Goal: Task Accomplishment & Management: Manage account settings

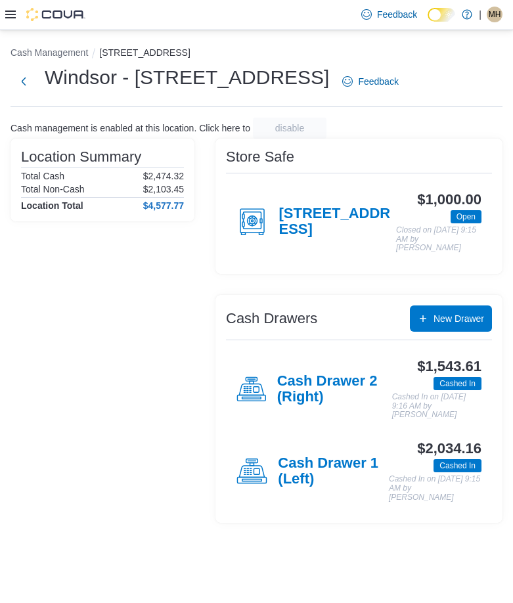
click at [91, 351] on div "Location Summary Total Cash $2,474.32 Total Non-Cash $2,103.45 Location Total $…" at bounding box center [103, 331] width 184 height 384
drag, startPoint x: 128, startPoint y: 310, endPoint x: 254, endPoint y: 310, distance: 125.5
click at [128, 310] on div "Location Summary Total Cash $2,474.32 Total Non-Cash $2,103.45 Location Total $…" at bounding box center [103, 331] width 184 height 384
click at [303, 462] on h4 "Cash Drawer 1 (Left)" at bounding box center [333, 471] width 111 height 33
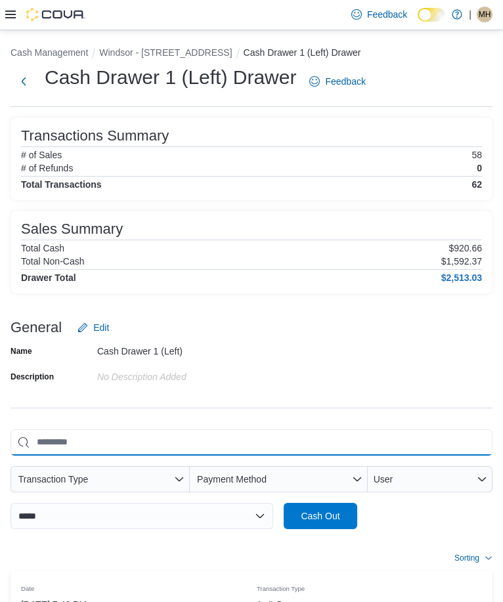
click at [279, 430] on input "This is a search bar. As you type, the results lower in the page will automatic…" at bounding box center [252, 443] width 482 height 26
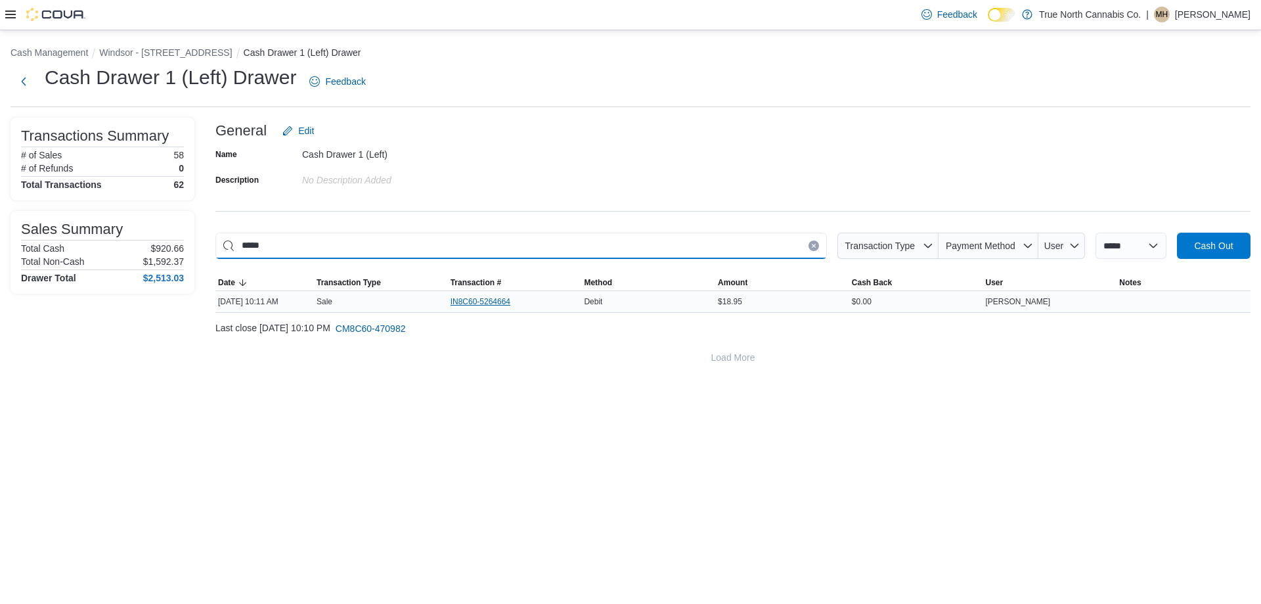
type input "*****"
click at [468, 300] on span "IN8C60-5264664" at bounding box center [481, 301] width 60 height 11
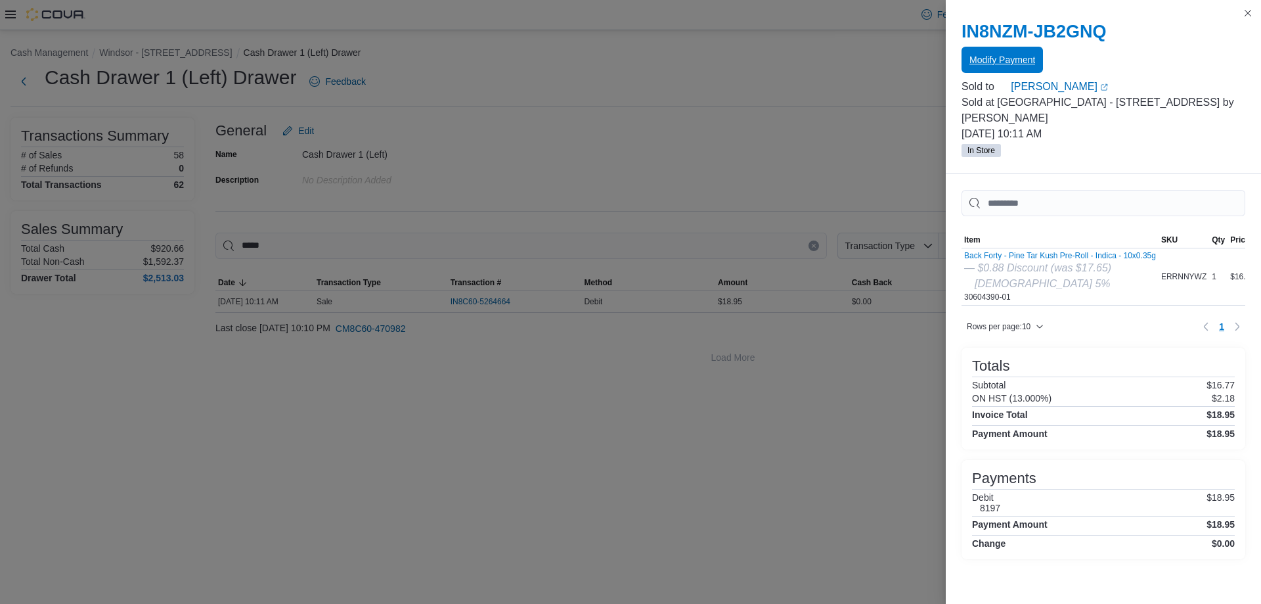
click at [512, 58] on span "Modify Payment" at bounding box center [1003, 59] width 66 height 13
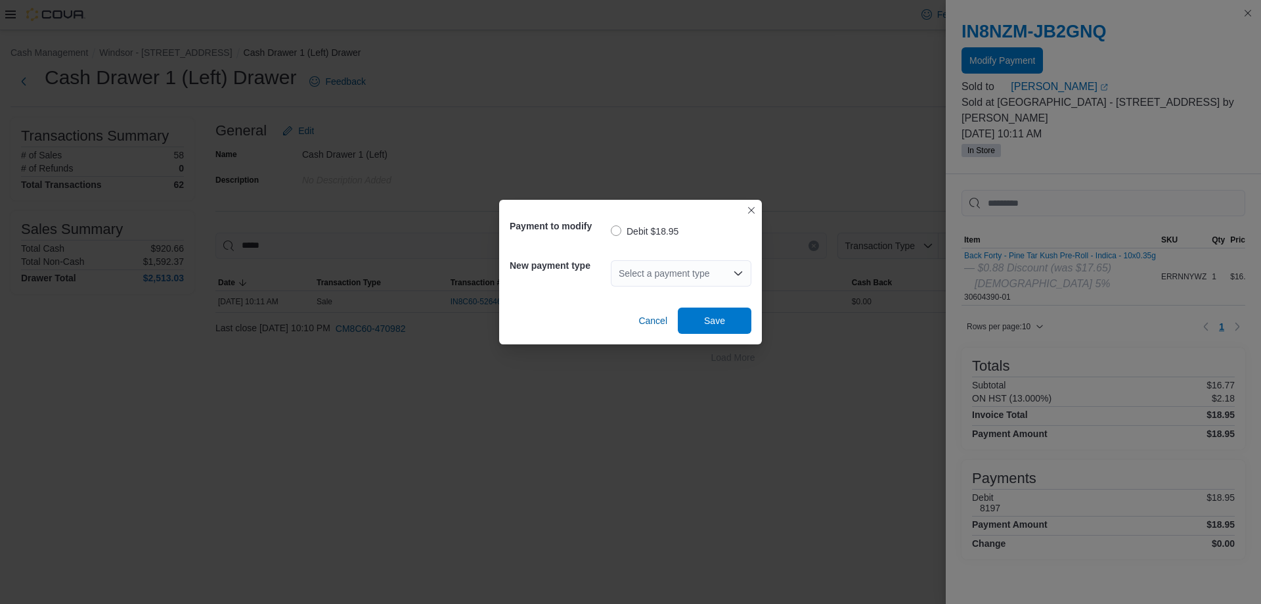
click at [512, 269] on div "Select a payment type" at bounding box center [681, 273] width 141 height 26
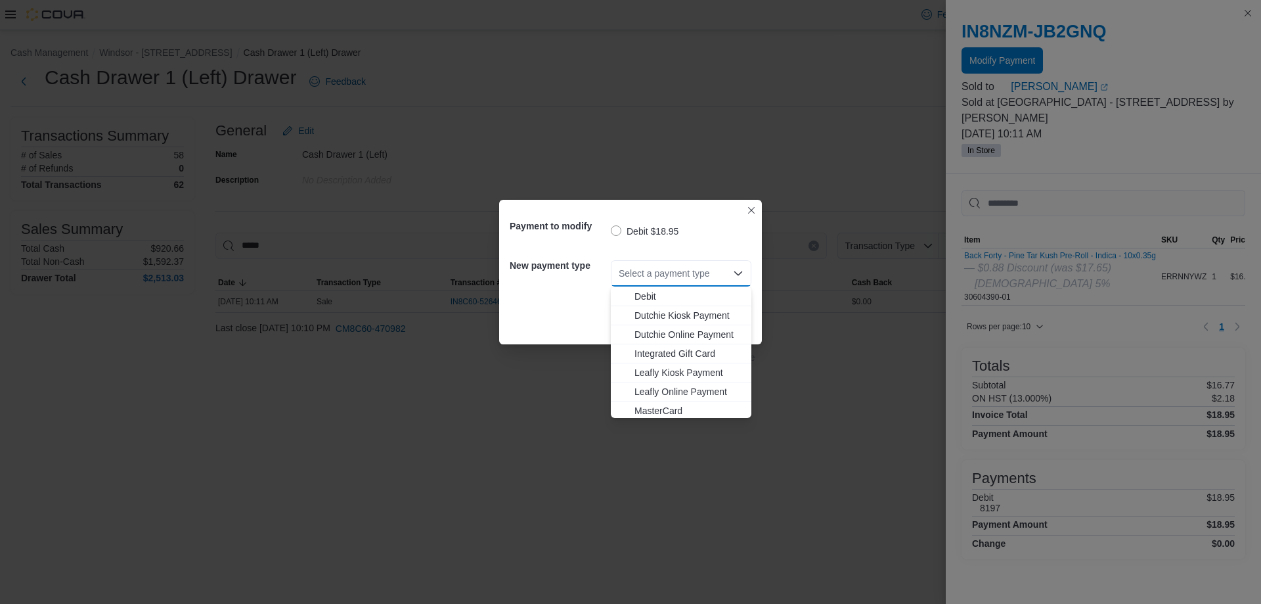
scroll to position [97, 0]
click at [512, 369] on span "MasterCard" at bounding box center [689, 369] width 109 height 13
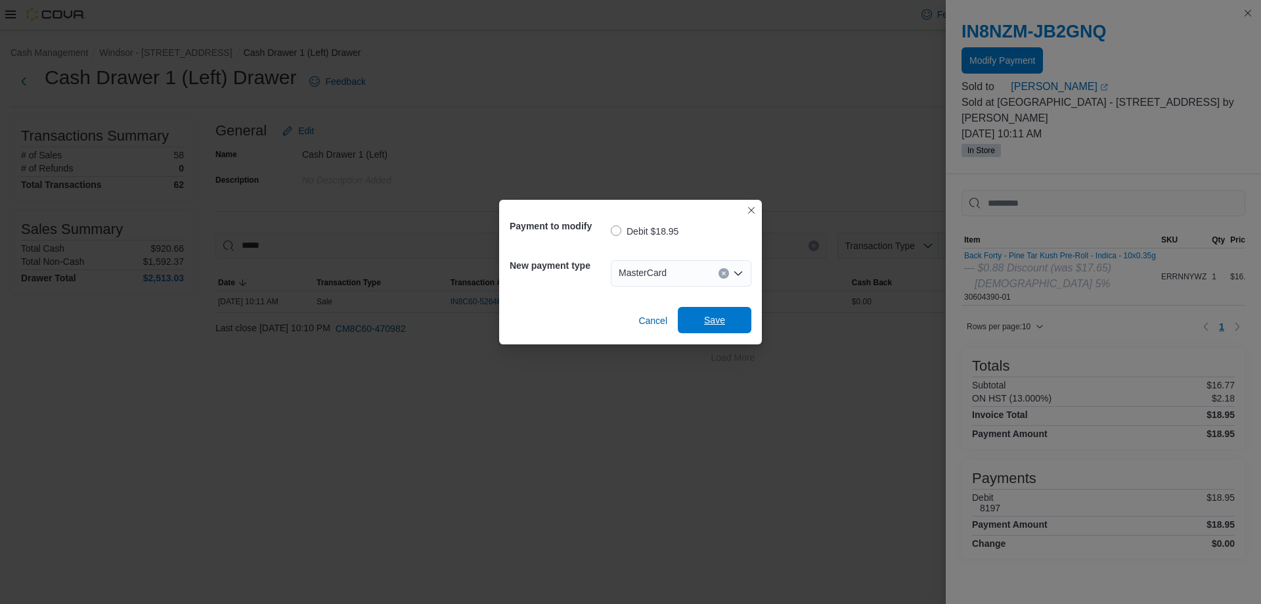
click at [512, 321] on span "Save" at bounding box center [714, 319] width 21 height 13
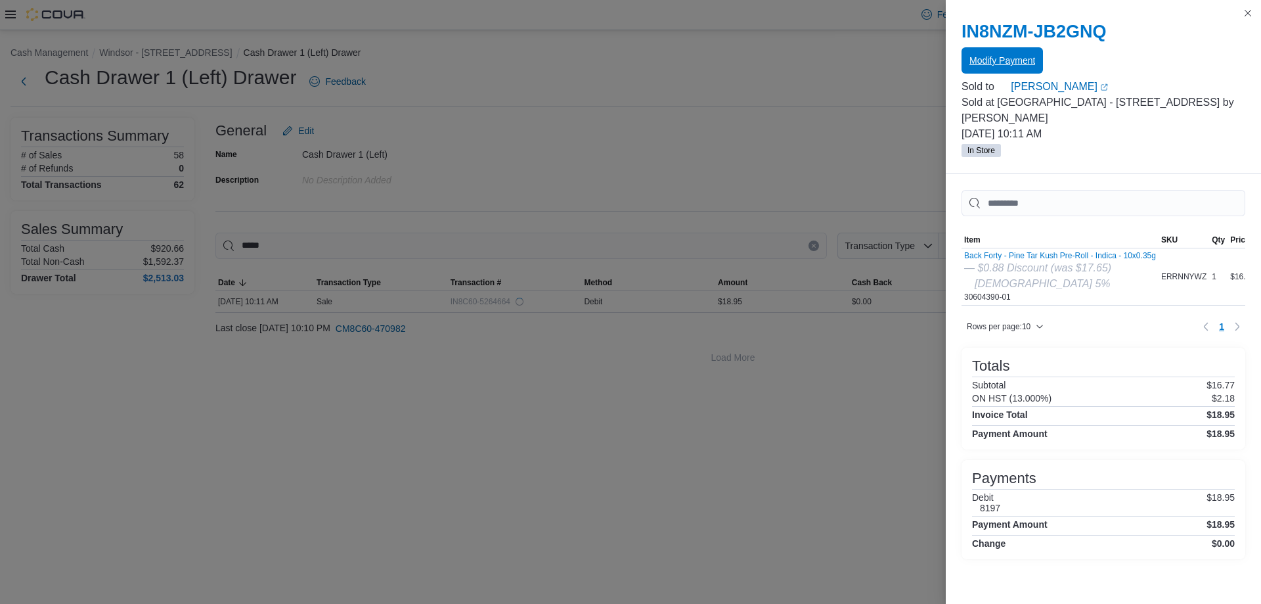
scroll to position [0, 0]
click at [512, 12] on button "Close this dialog" at bounding box center [1248, 13] width 16 height 16
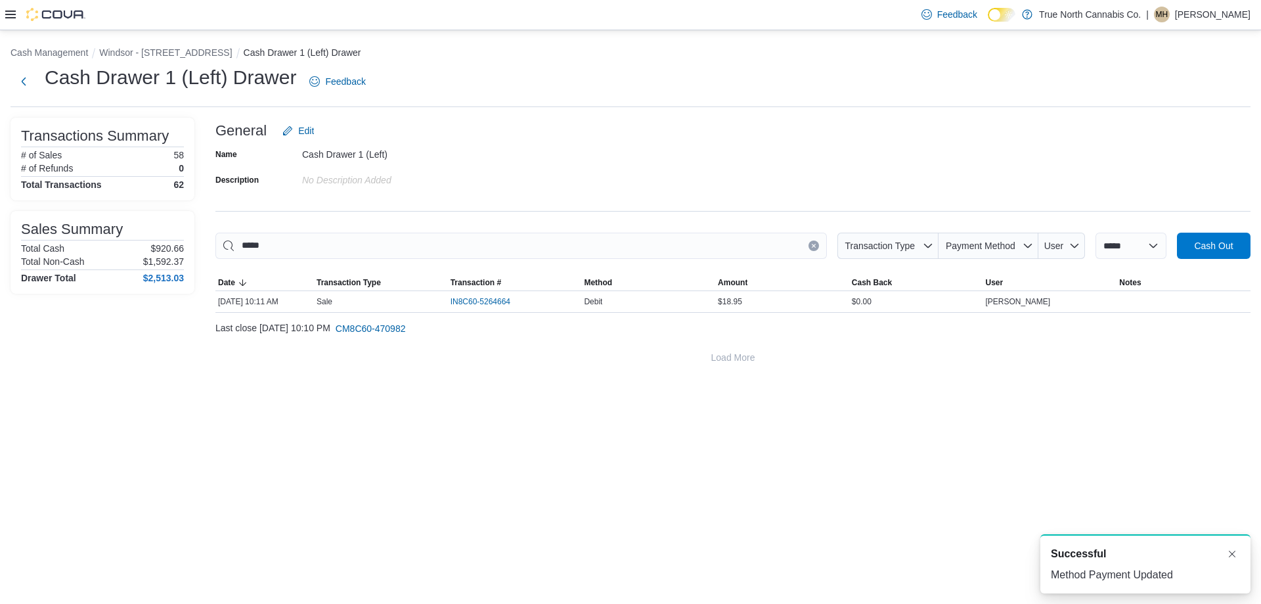
drag, startPoint x: 805, startPoint y: 243, endPoint x: 799, endPoint y: 244, distance: 6.6
click at [512, 244] on button "Clear input" at bounding box center [814, 245] width 11 height 11
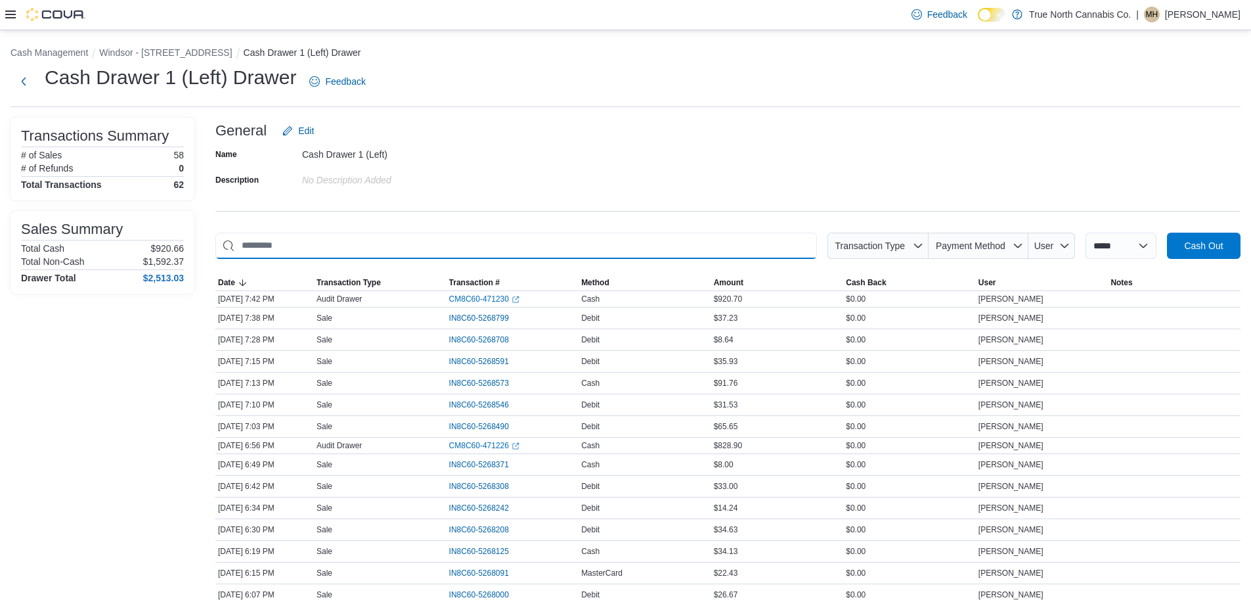
click at [512, 244] on input "This is a search bar. As you type, the results lower in the page will automatic…" at bounding box center [516, 246] width 602 height 26
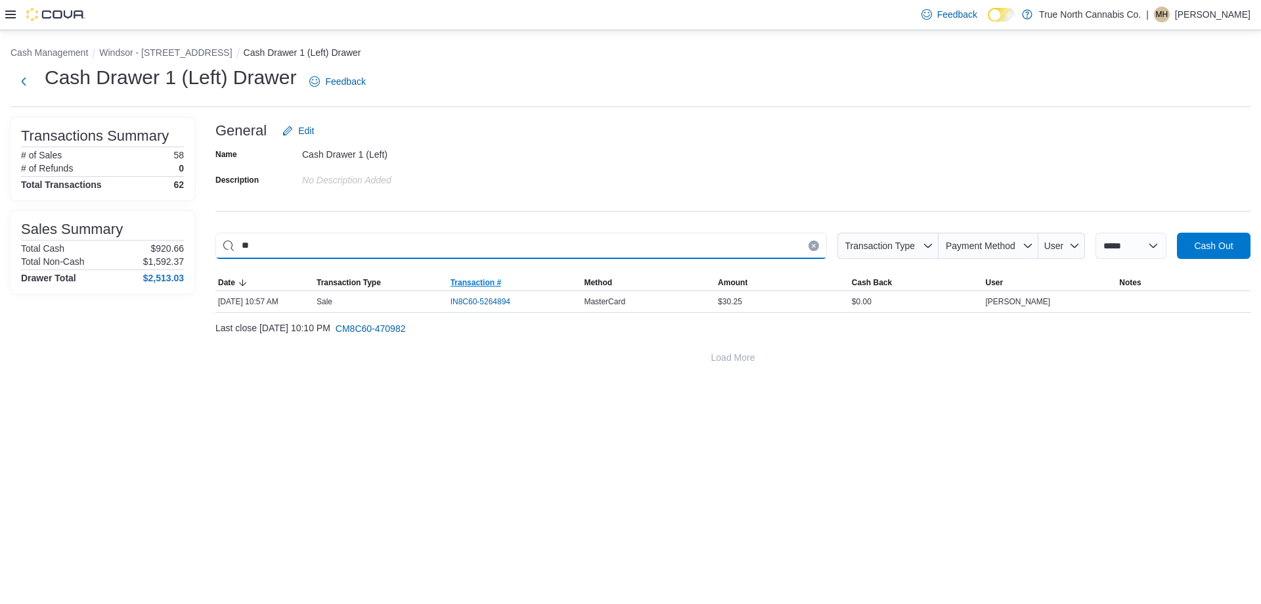
type input "*"
type input "*****"
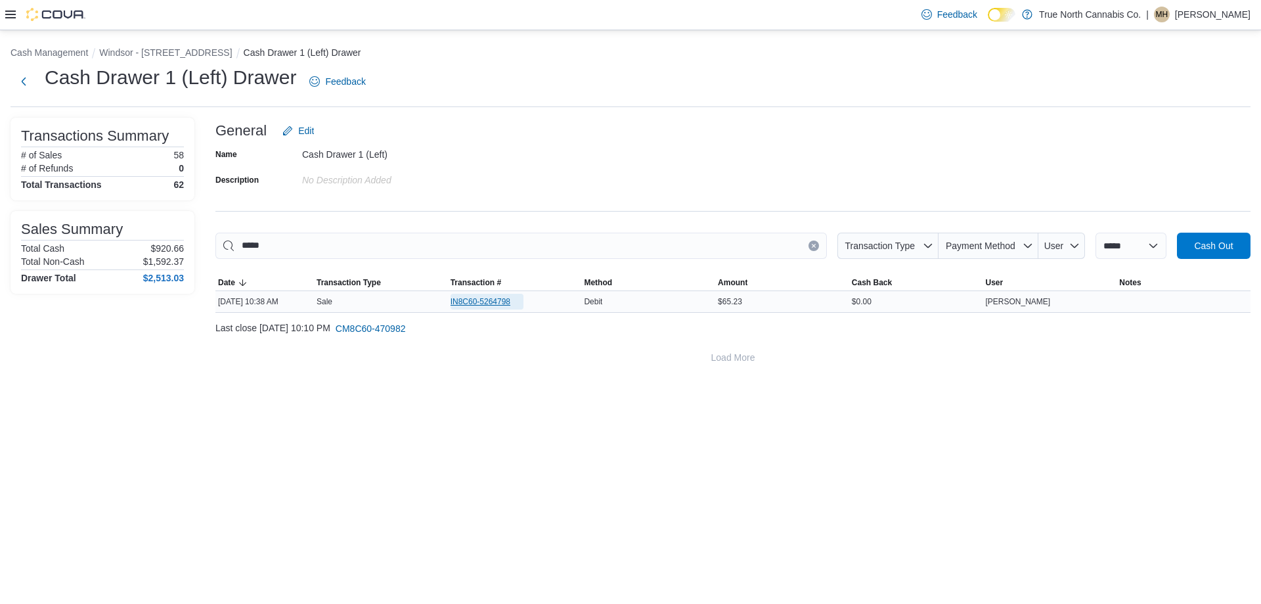
click at [472, 298] on span "IN8C60-5264798" at bounding box center [481, 301] width 60 height 11
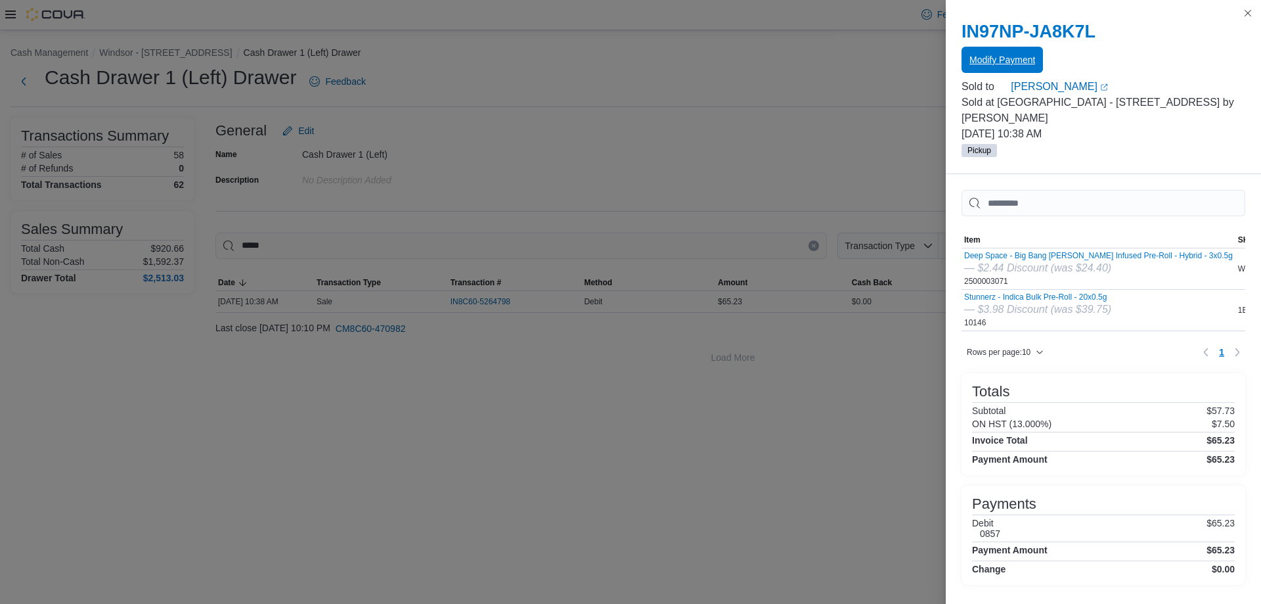
click at [512, 60] on span "Modify Payment" at bounding box center [1003, 59] width 66 height 13
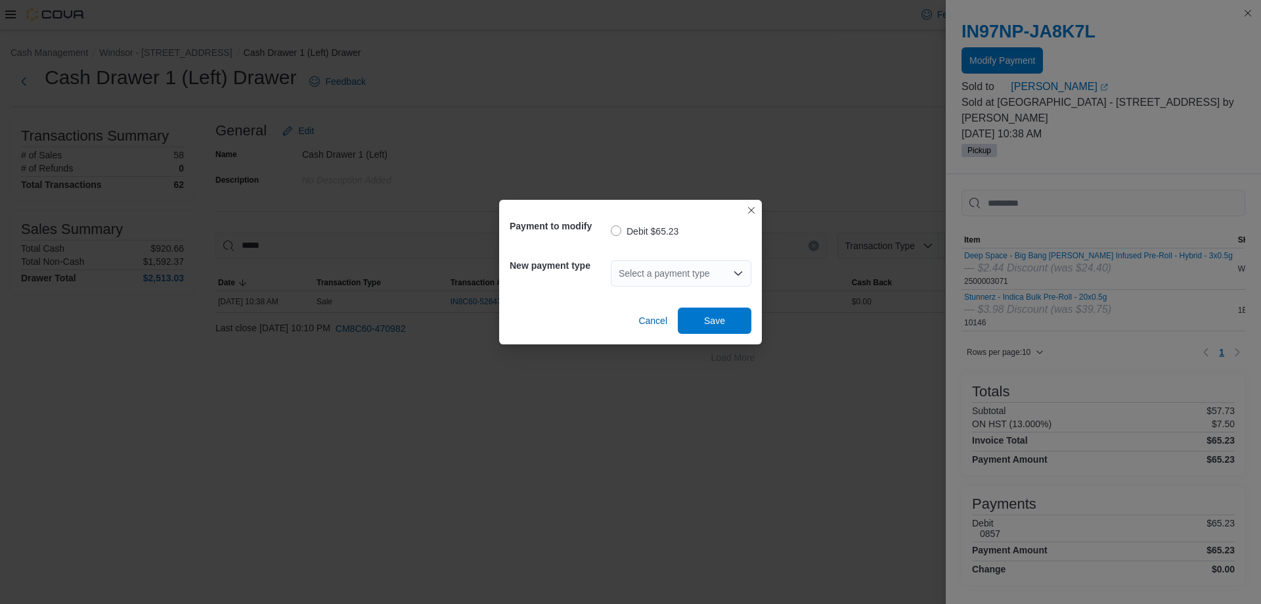
click at [512, 268] on div "Select a payment type" at bounding box center [681, 273] width 141 height 26
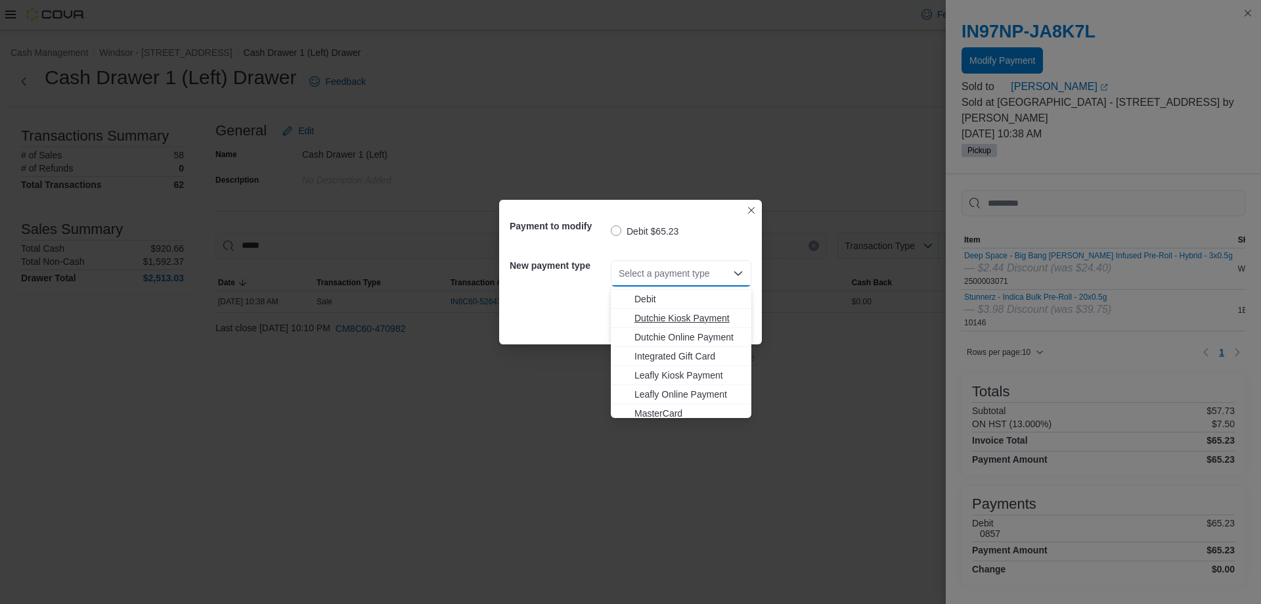
scroll to position [97, 0]
click at [512, 372] on span "MasterCard" at bounding box center [689, 369] width 109 height 13
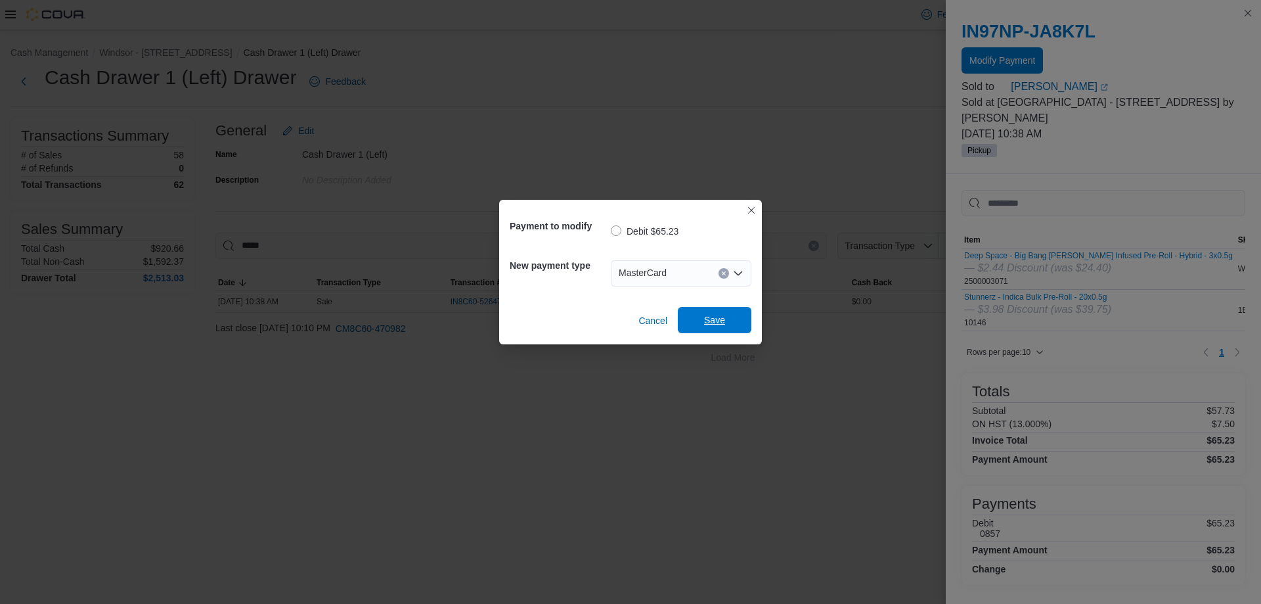
click at [512, 320] on span "Save" at bounding box center [714, 319] width 21 height 13
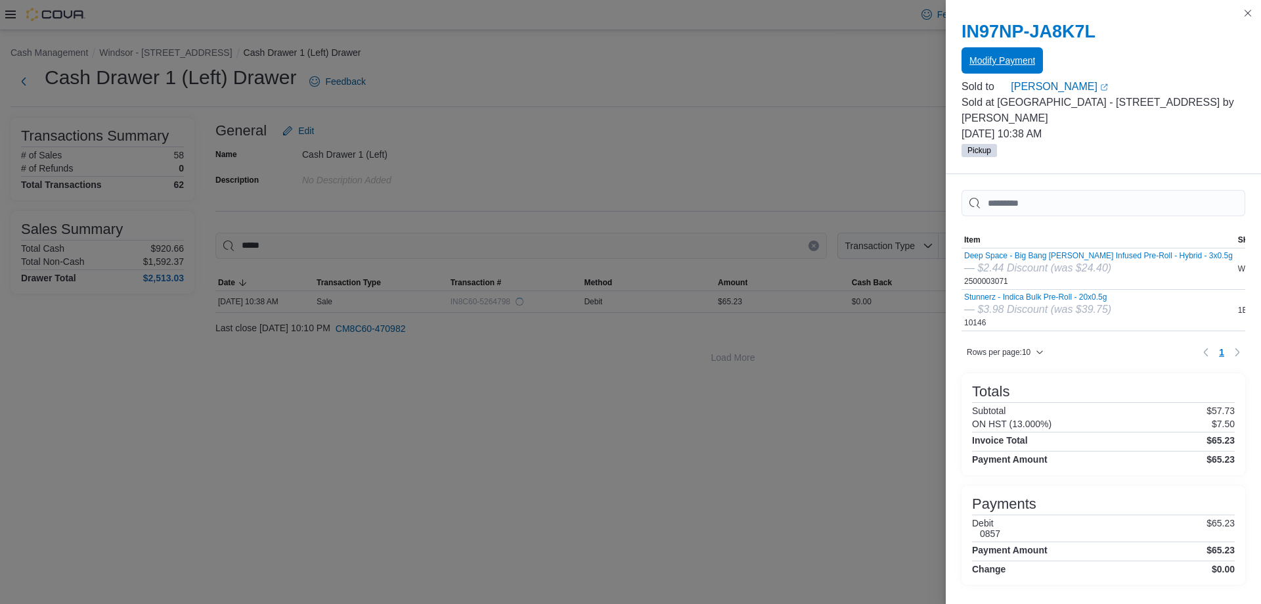
scroll to position [0, 0]
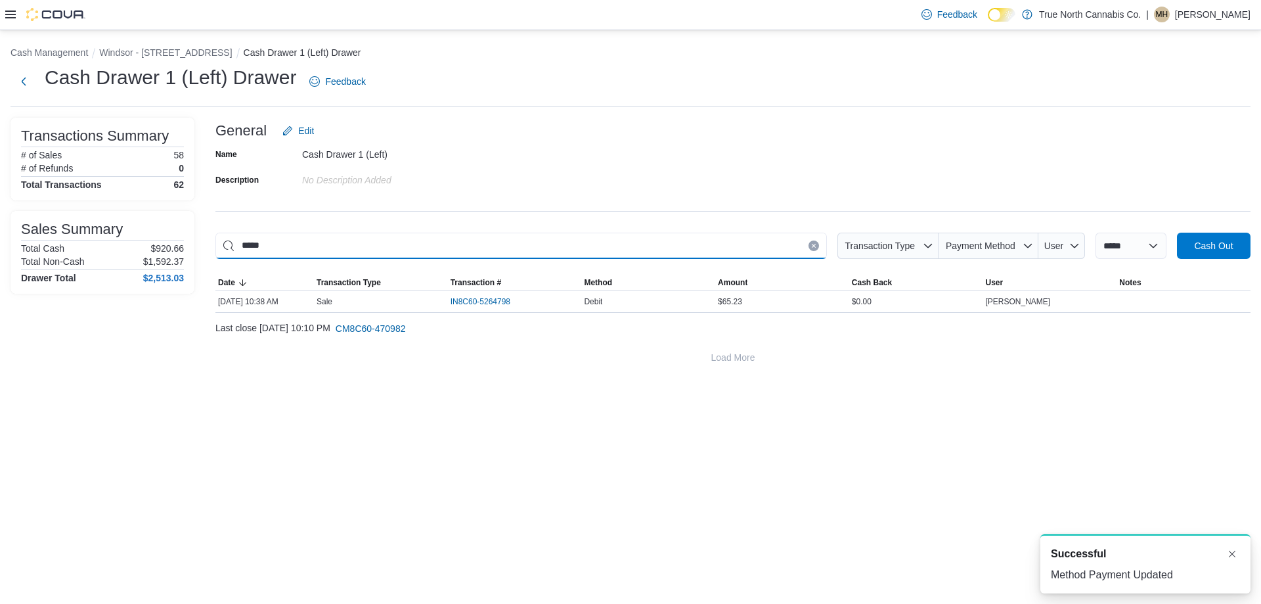
click at [512, 250] on input "*****" at bounding box center [521, 246] width 612 height 26
click at [512, 244] on icon "Clear input" at bounding box center [813, 245] width 5 height 5
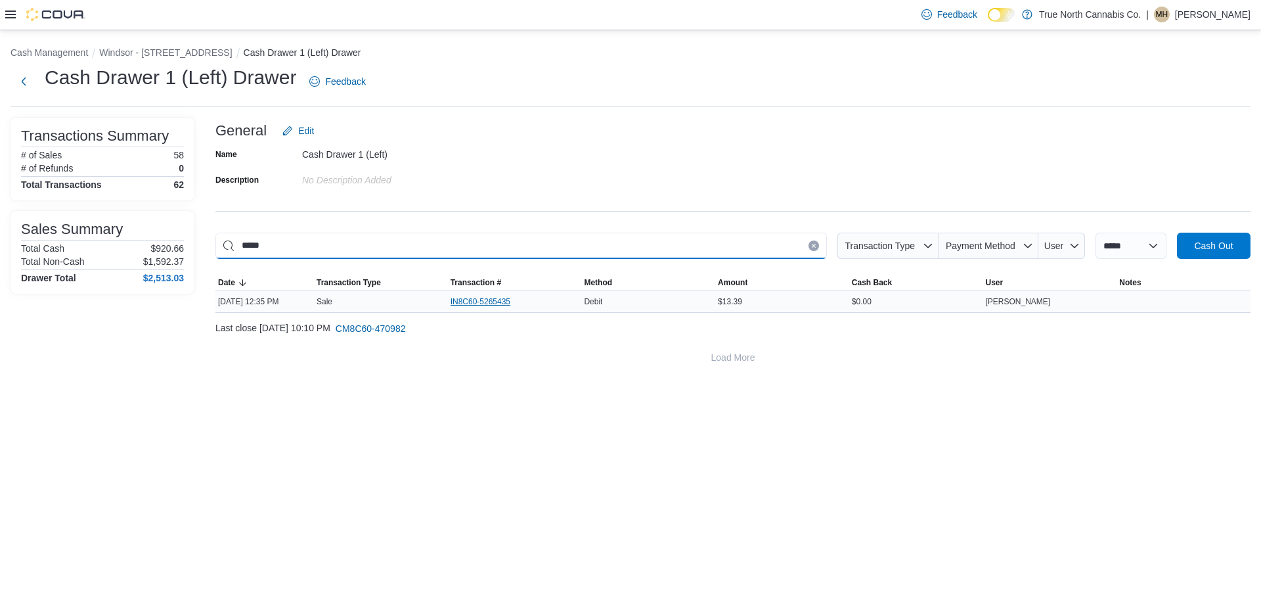
type input "*****"
click at [491, 298] on span "IN8C60-5265435" at bounding box center [481, 301] width 60 height 11
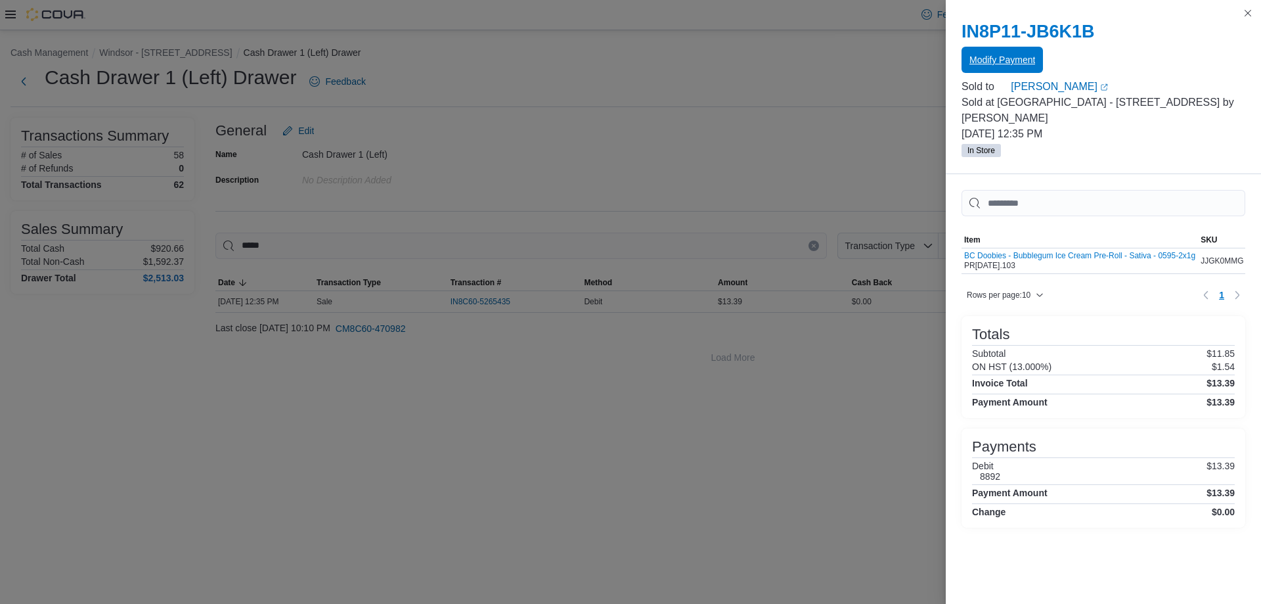
click at [512, 60] on span "Modify Payment" at bounding box center [1003, 59] width 66 height 13
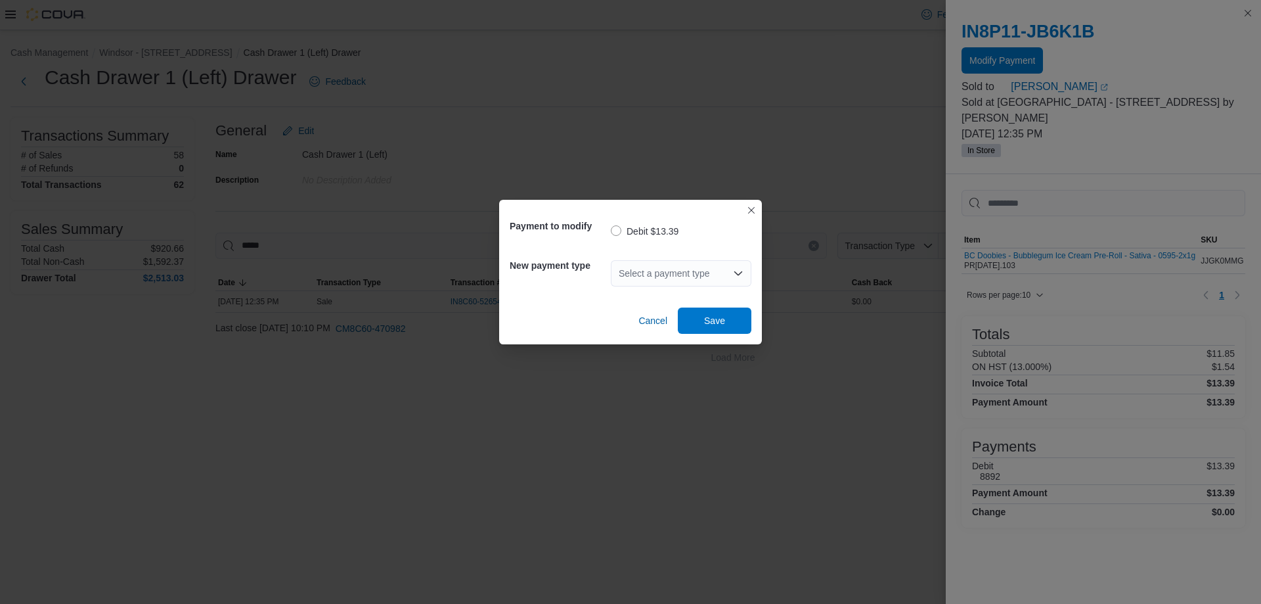
drag, startPoint x: 667, startPoint y: 265, endPoint x: 669, endPoint y: 275, distance: 10.8
click at [512, 267] on div "Select a payment type" at bounding box center [681, 273] width 141 height 26
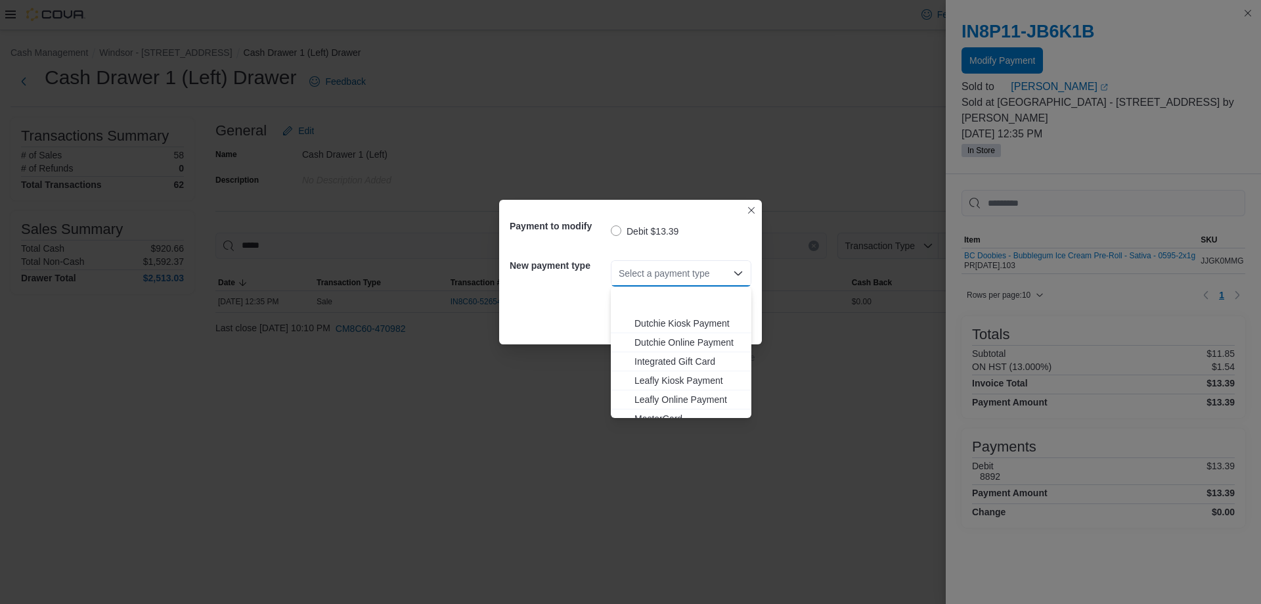
scroll to position [97, 0]
click at [512, 367] on span "MasterCard" at bounding box center [689, 369] width 109 height 13
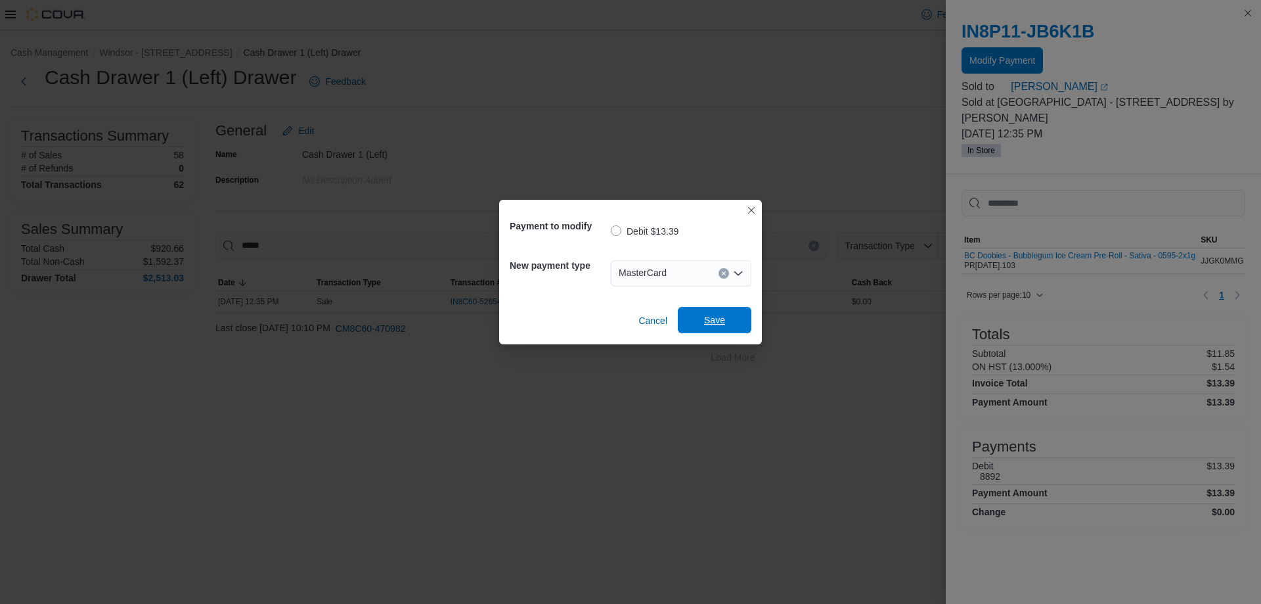
click at [512, 311] on span "Save" at bounding box center [715, 320] width 58 height 26
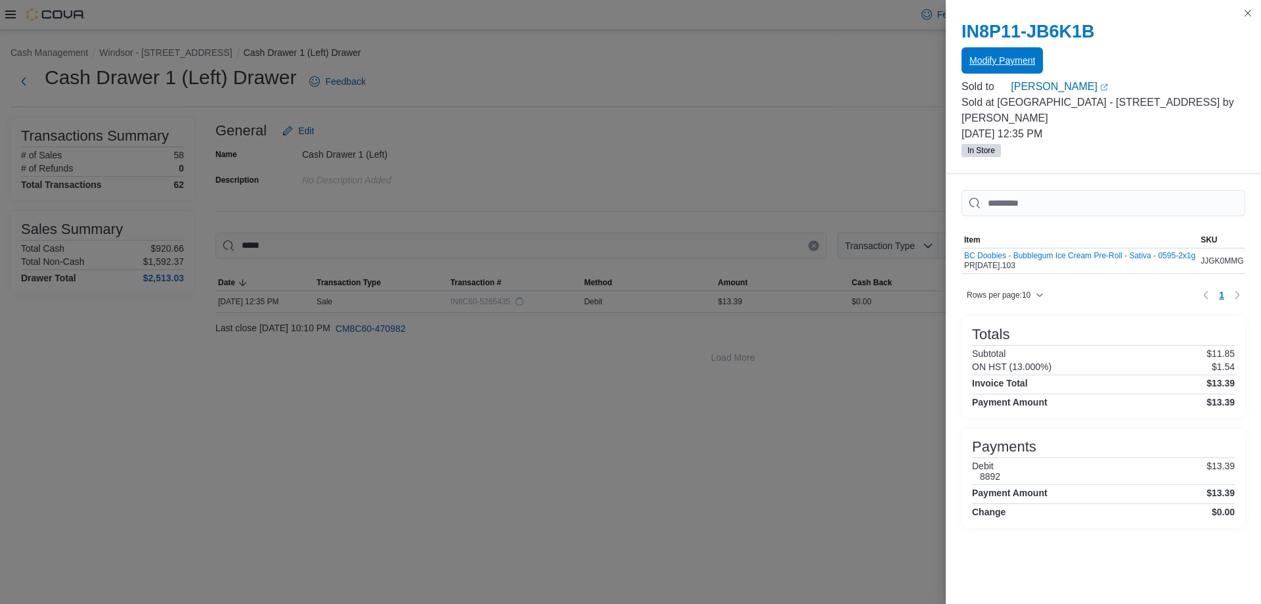
scroll to position [0, 0]
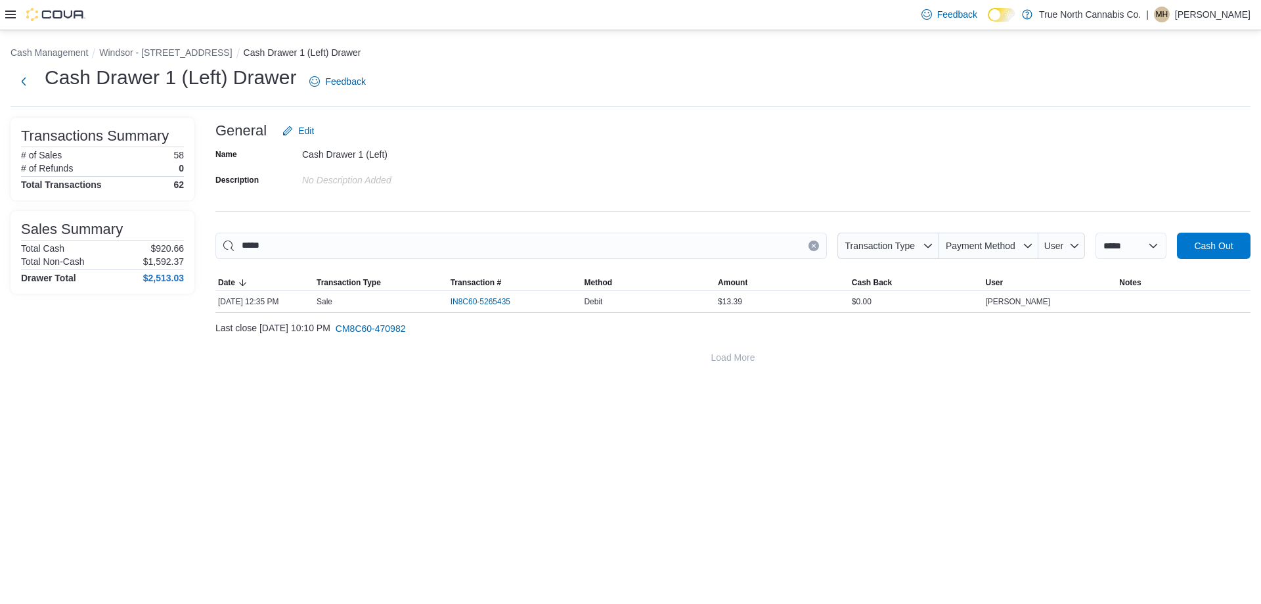
click at [512, 250] on button "Clear input" at bounding box center [814, 245] width 11 height 11
type input "*"
type input "*****"
click at [500, 296] on span "IN8C60-5268308" at bounding box center [481, 301] width 60 height 11
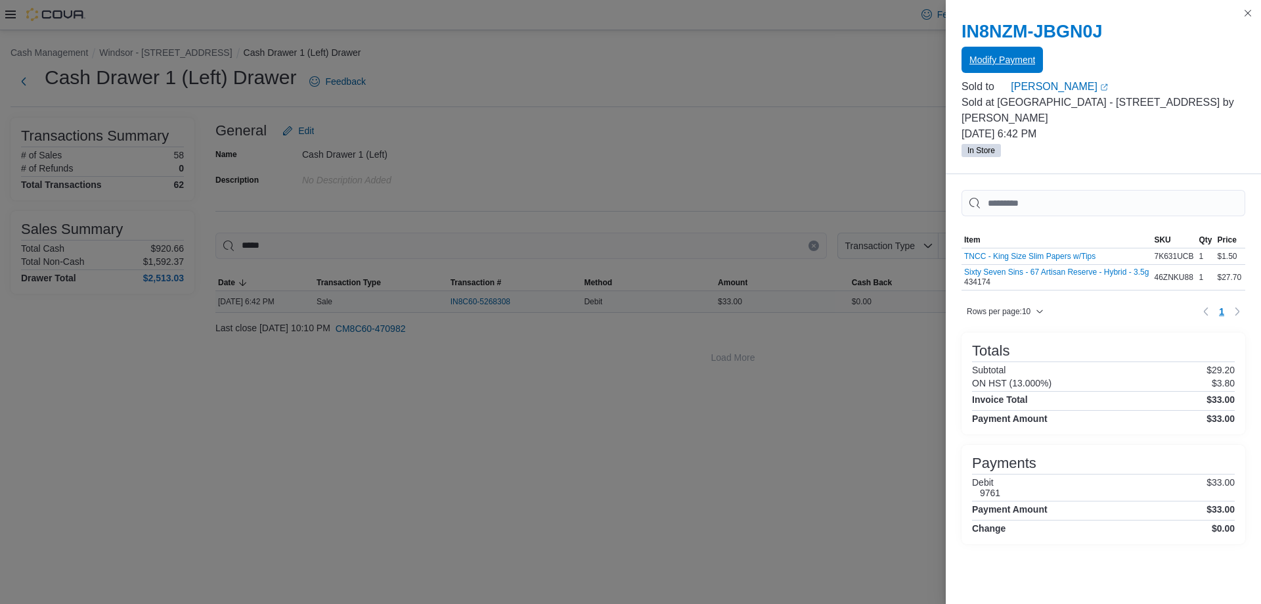
click at [512, 60] on span "Modify Payment" at bounding box center [1003, 59] width 66 height 13
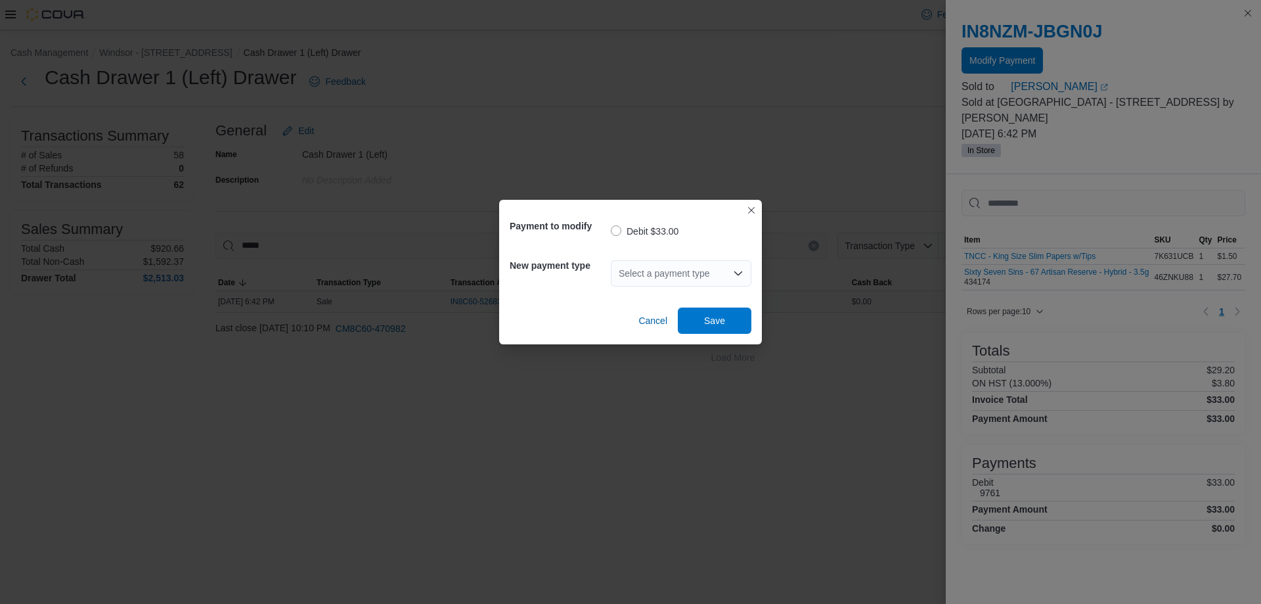
click at [512, 277] on div "Select a payment type" at bounding box center [681, 273] width 141 height 26
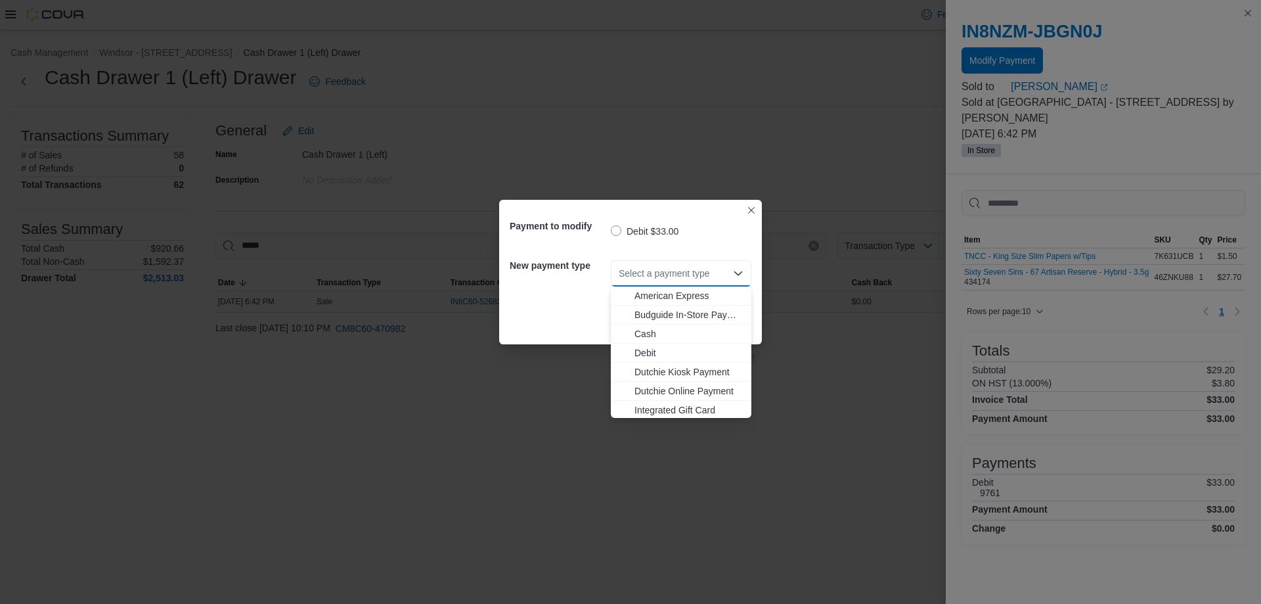
scroll to position [97, 0]
click at [512, 363] on span "MasterCard" at bounding box center [689, 369] width 109 height 13
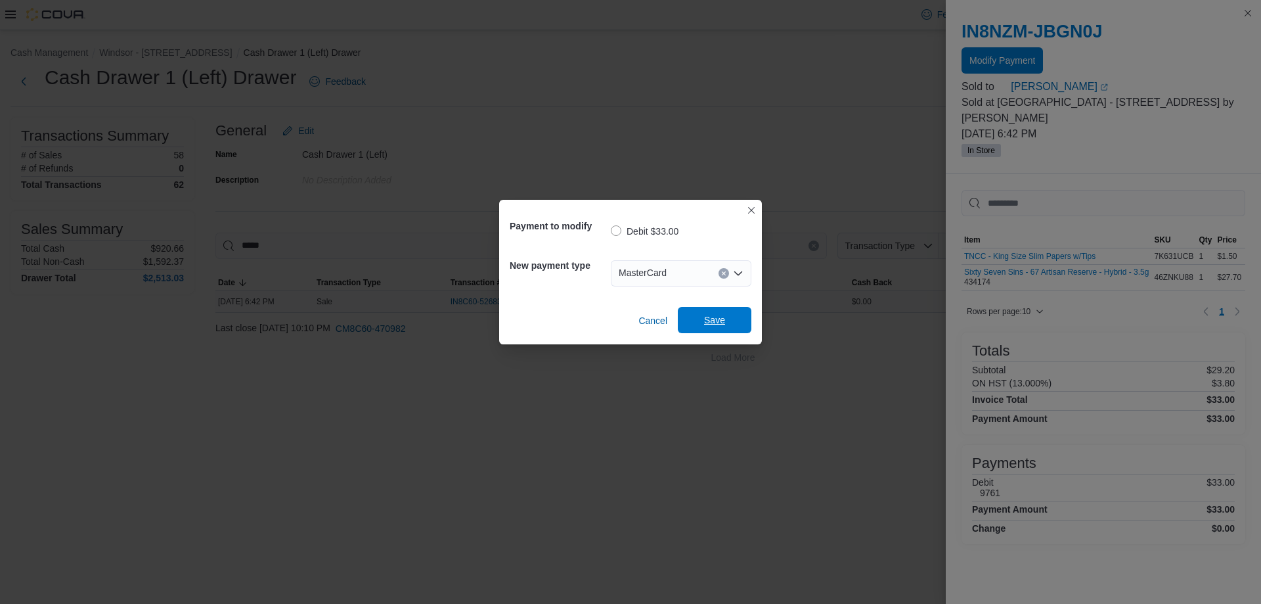
click at [512, 324] on span "Save" at bounding box center [714, 319] width 21 height 13
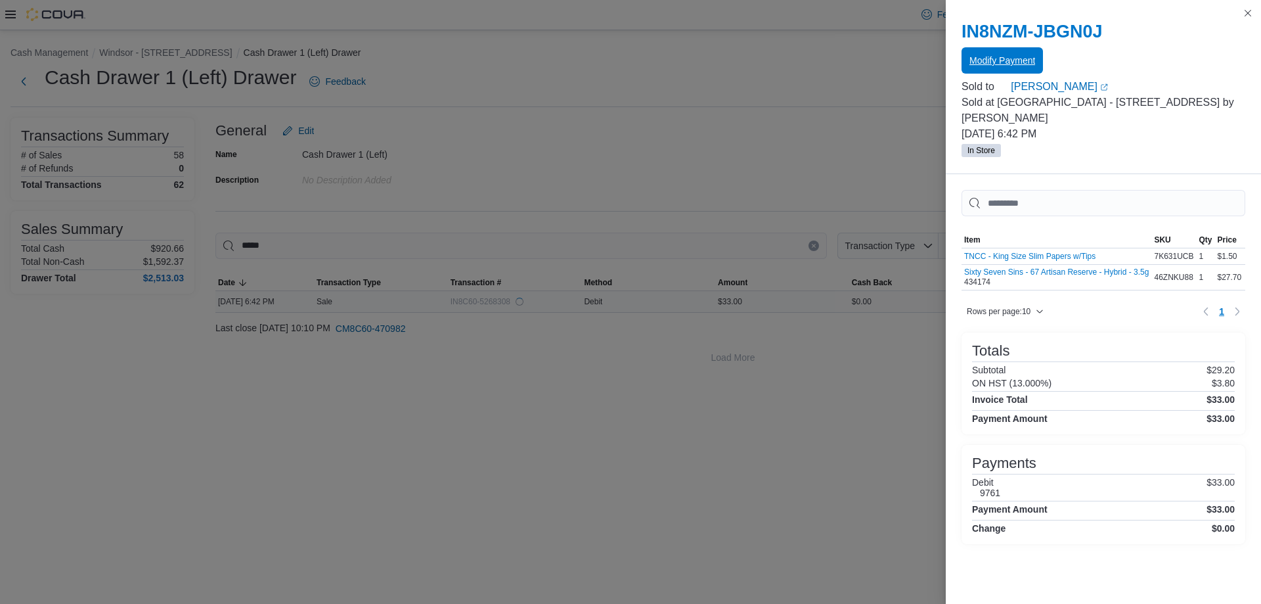
scroll to position [0, 0]
click at [512, 8] on button "Close this dialog" at bounding box center [1248, 13] width 16 height 16
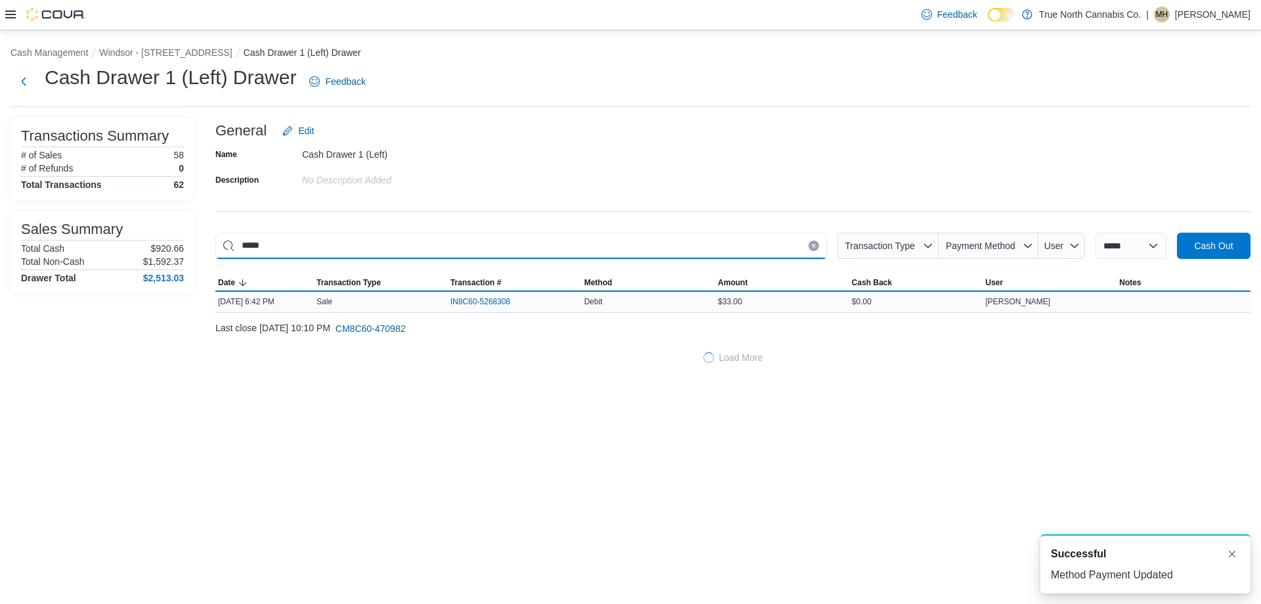
click at [512, 242] on input "*****" at bounding box center [521, 246] width 612 height 26
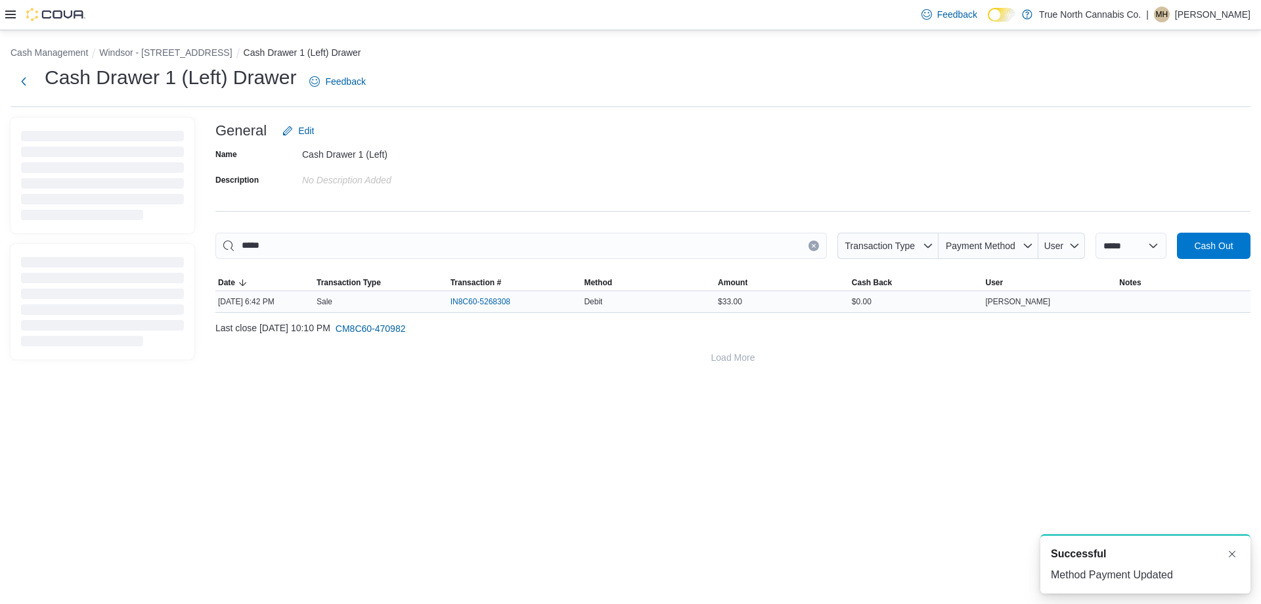
click at [512, 242] on button "Clear input" at bounding box center [814, 245] width 11 height 11
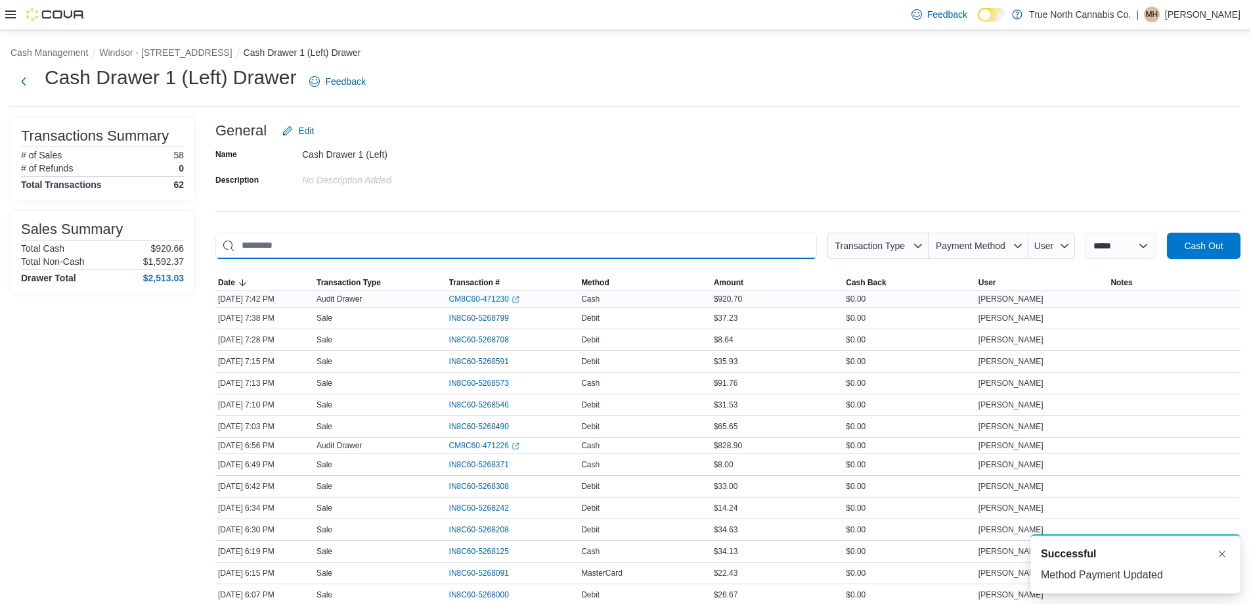
click at [512, 241] on input "This is a search bar. As you type, the results lower in the page will automatic…" at bounding box center [516, 246] width 602 height 26
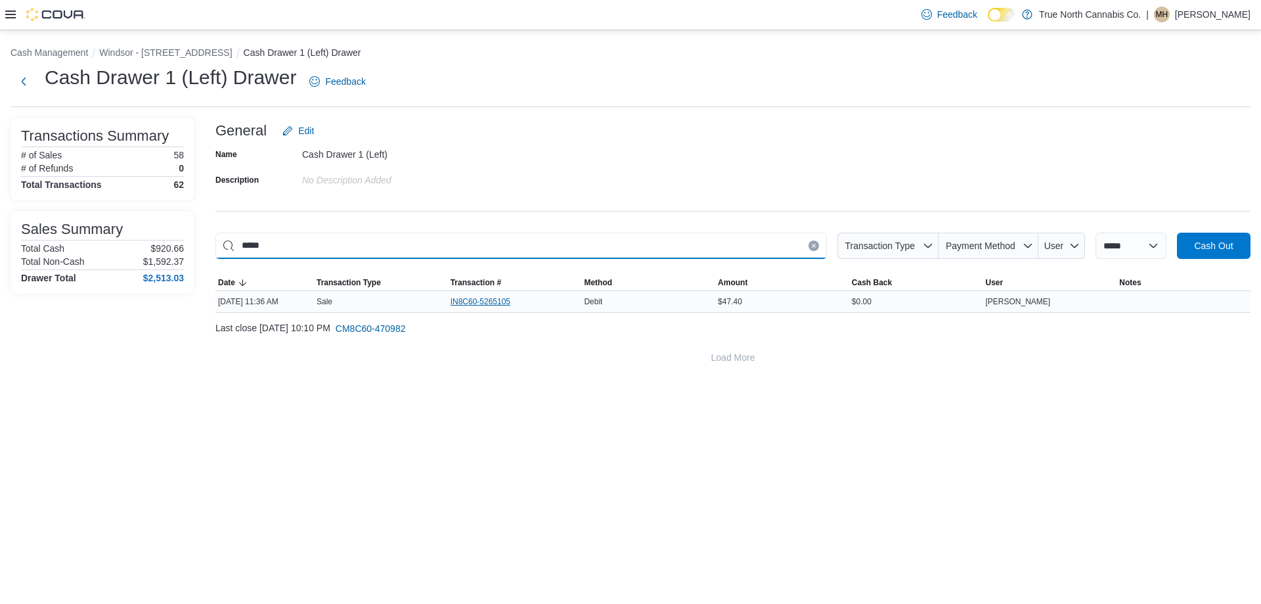
type input "*****"
click at [478, 297] on span "IN8C60-5265105" at bounding box center [481, 301] width 60 height 11
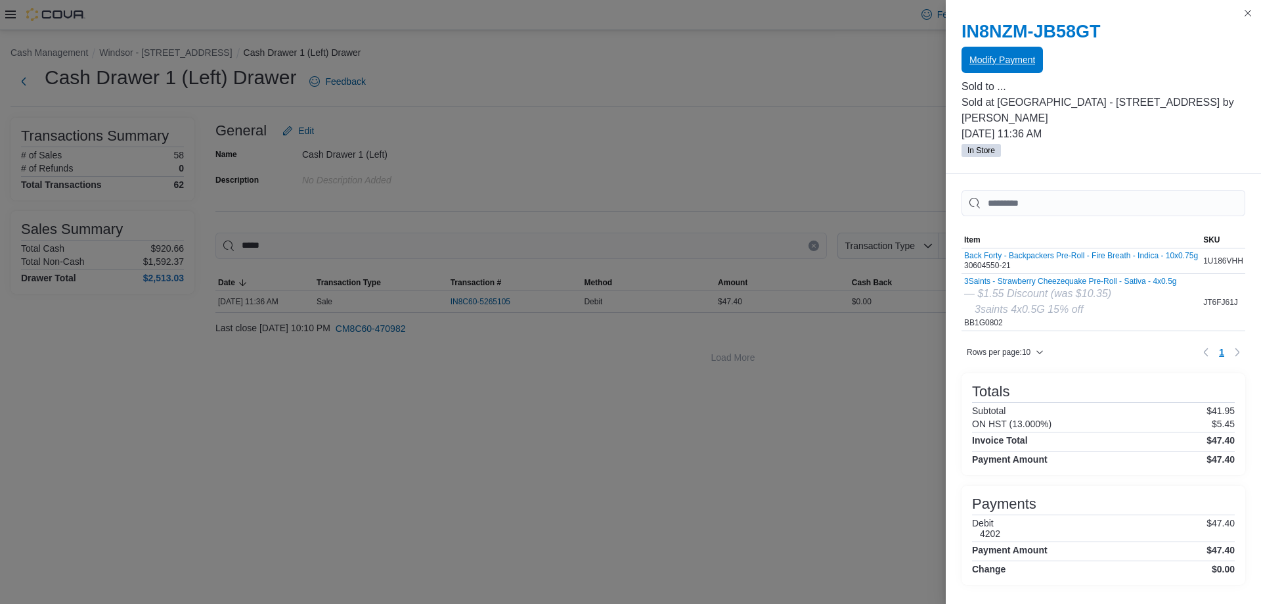
click at [512, 56] on span "Modify Payment" at bounding box center [1003, 59] width 66 height 13
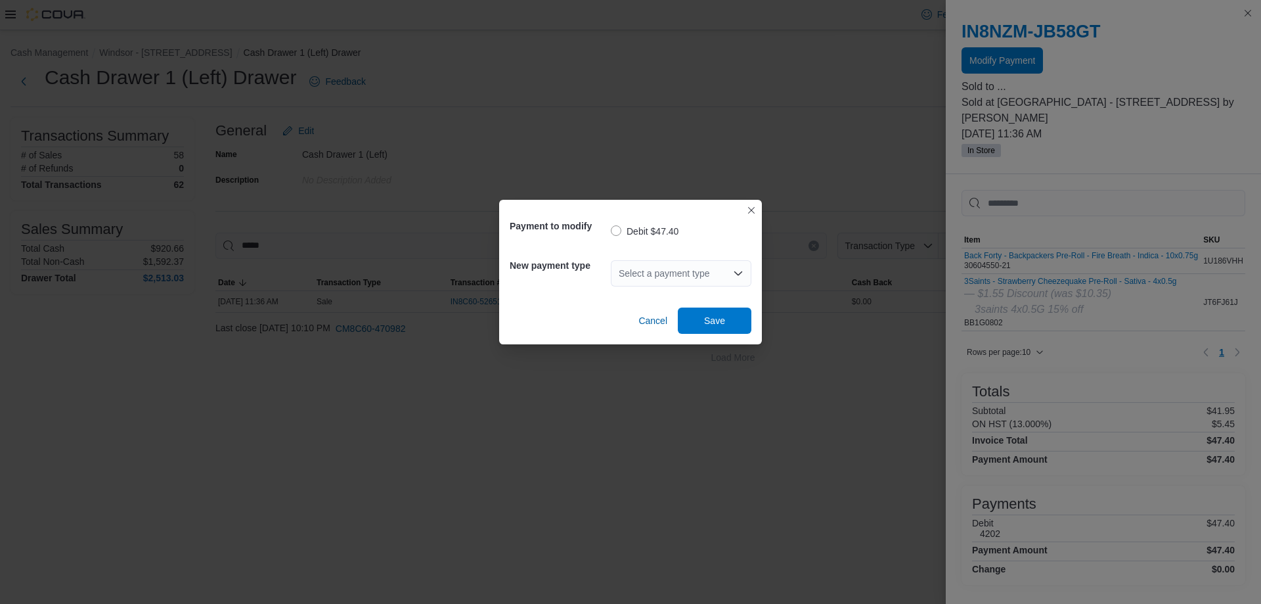
click at [512, 269] on div "Select a payment type" at bounding box center [681, 273] width 141 height 26
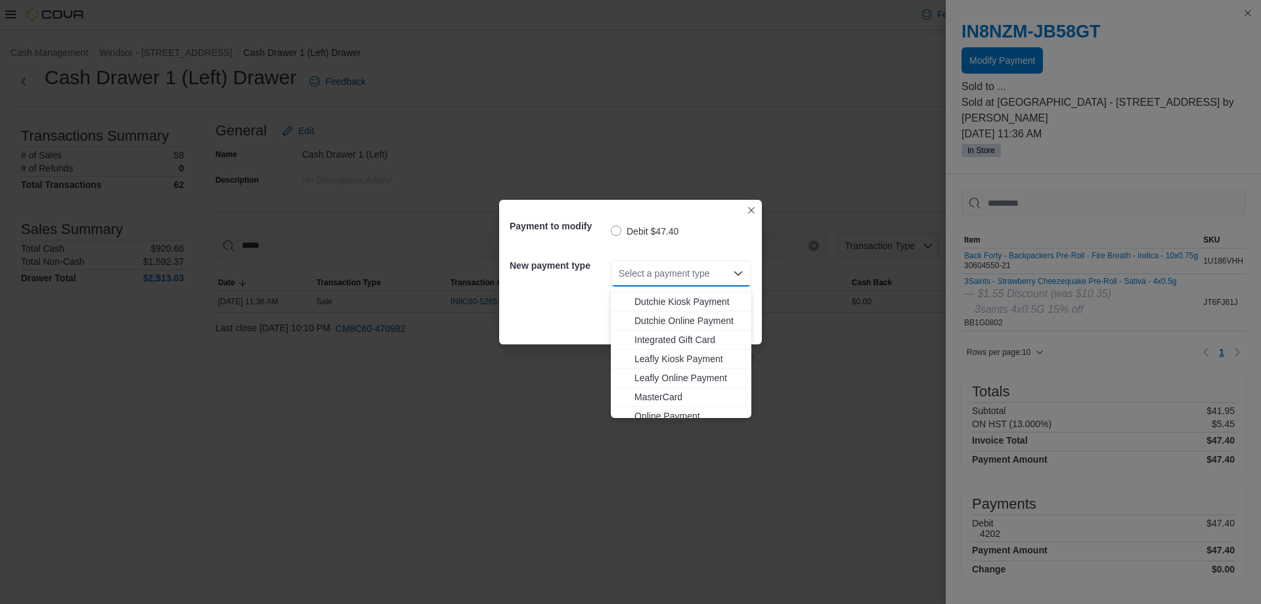
scroll to position [97, 0]
drag, startPoint x: 684, startPoint y: 391, endPoint x: 673, endPoint y: 353, distance: 39.7
click at [512, 353] on div "Debit Dutchie Kiosk Payment Dutchie Online Payment Integrated Gift Card Leafly …" at bounding box center [681, 303] width 141 height 229
click at [512, 365] on span "MasterCard" at bounding box center [689, 369] width 109 height 13
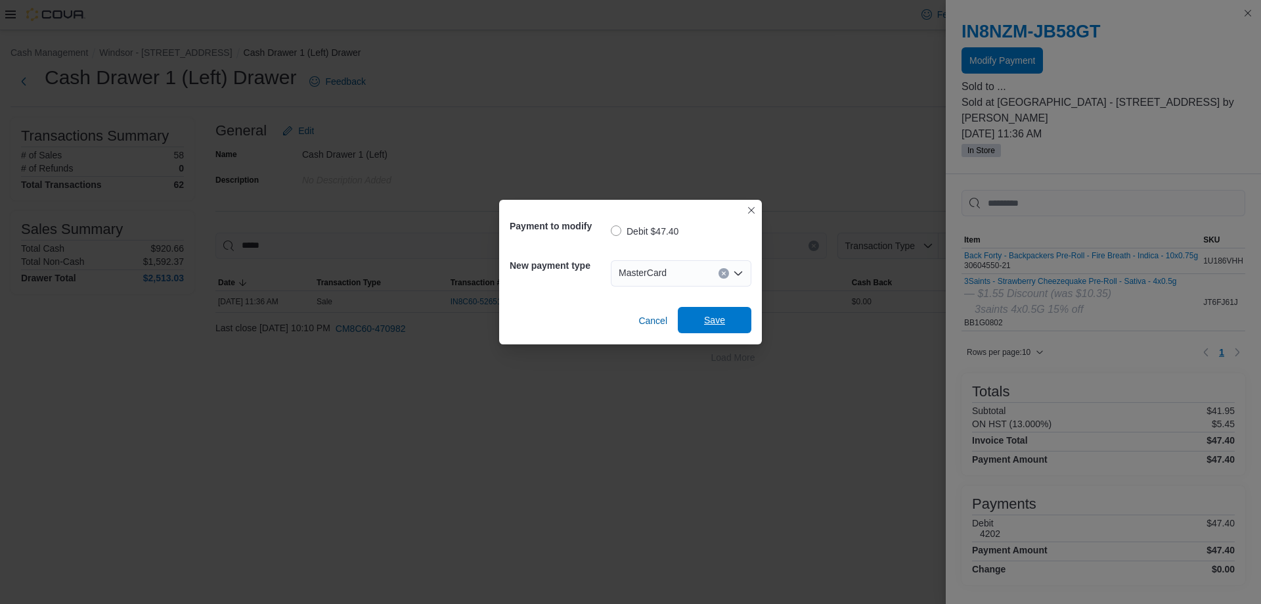
click at [512, 332] on span "Save" at bounding box center [715, 320] width 58 height 26
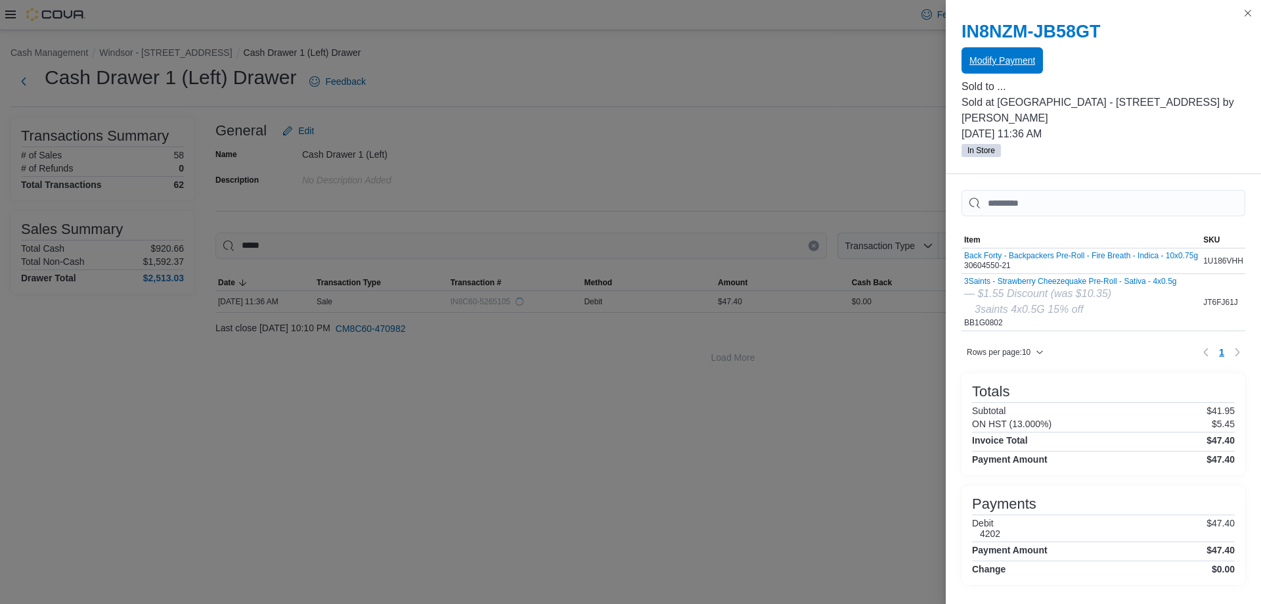
scroll to position [0, 0]
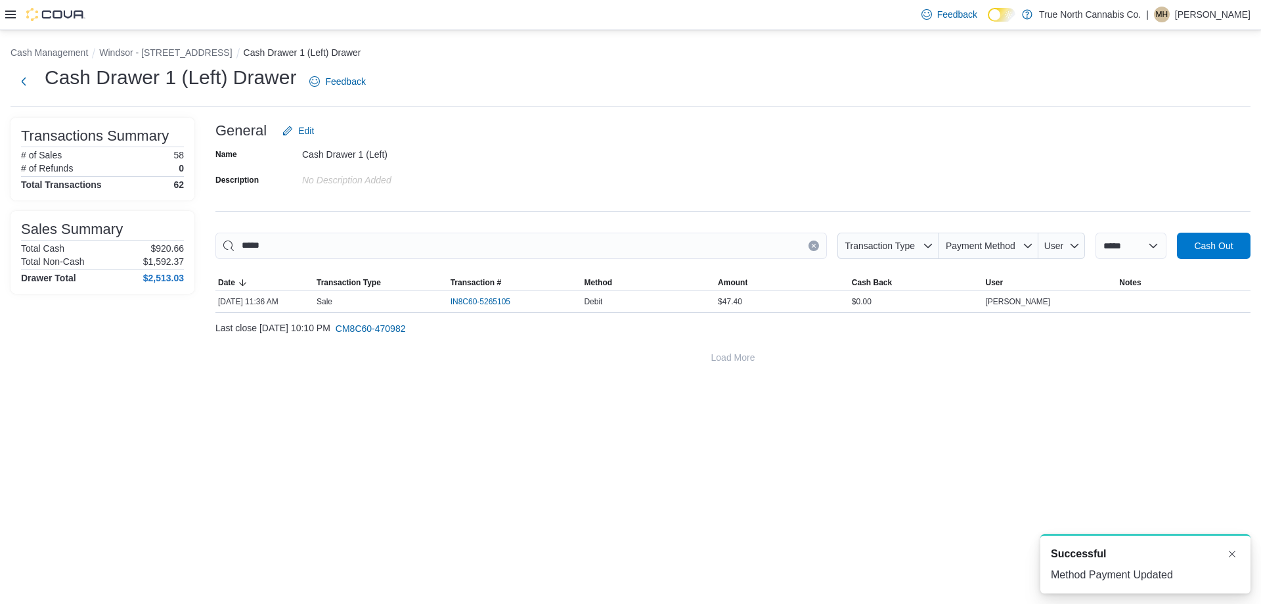
click at [512, 247] on icon "Clear input" at bounding box center [813, 245] width 5 height 5
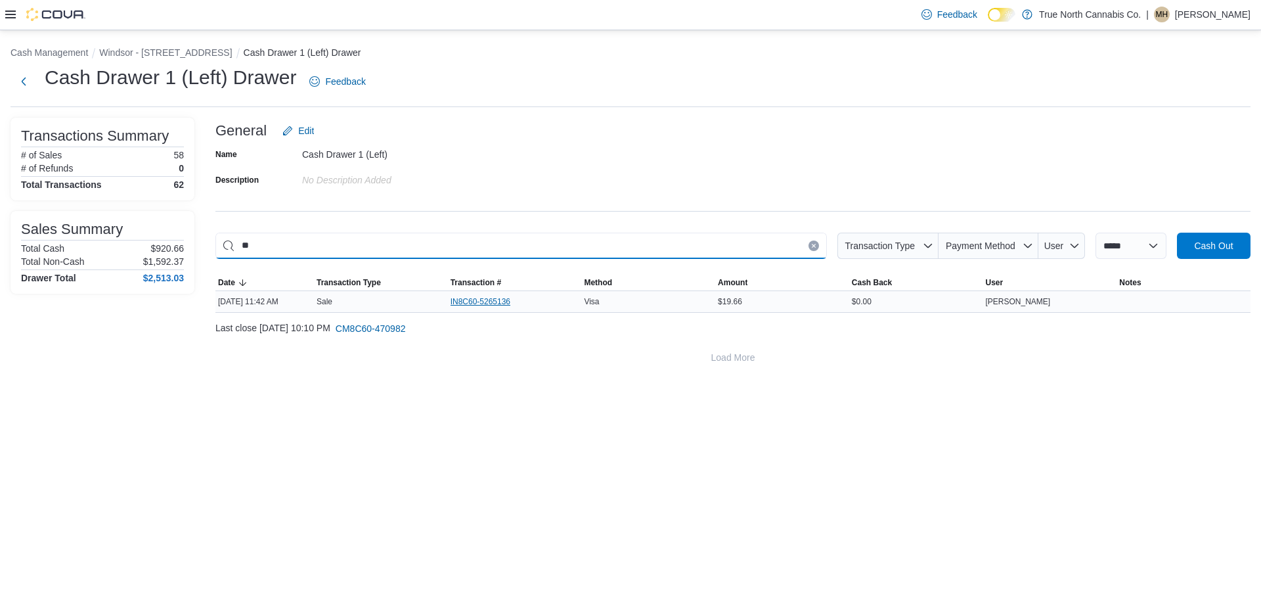
type input "*"
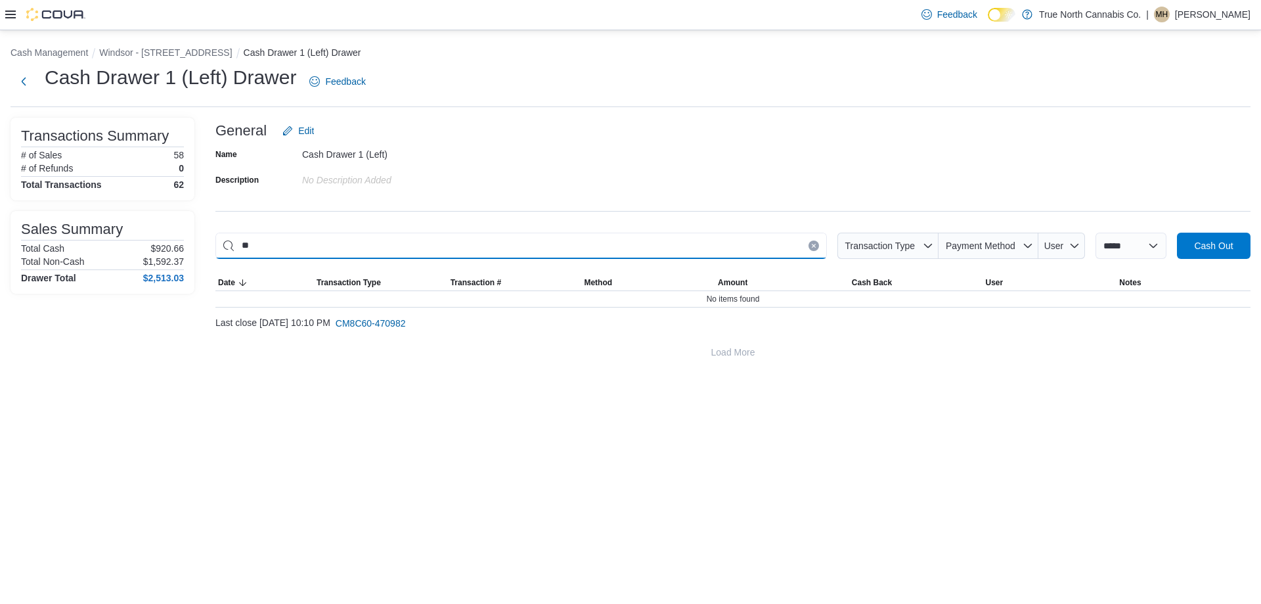
type input "*"
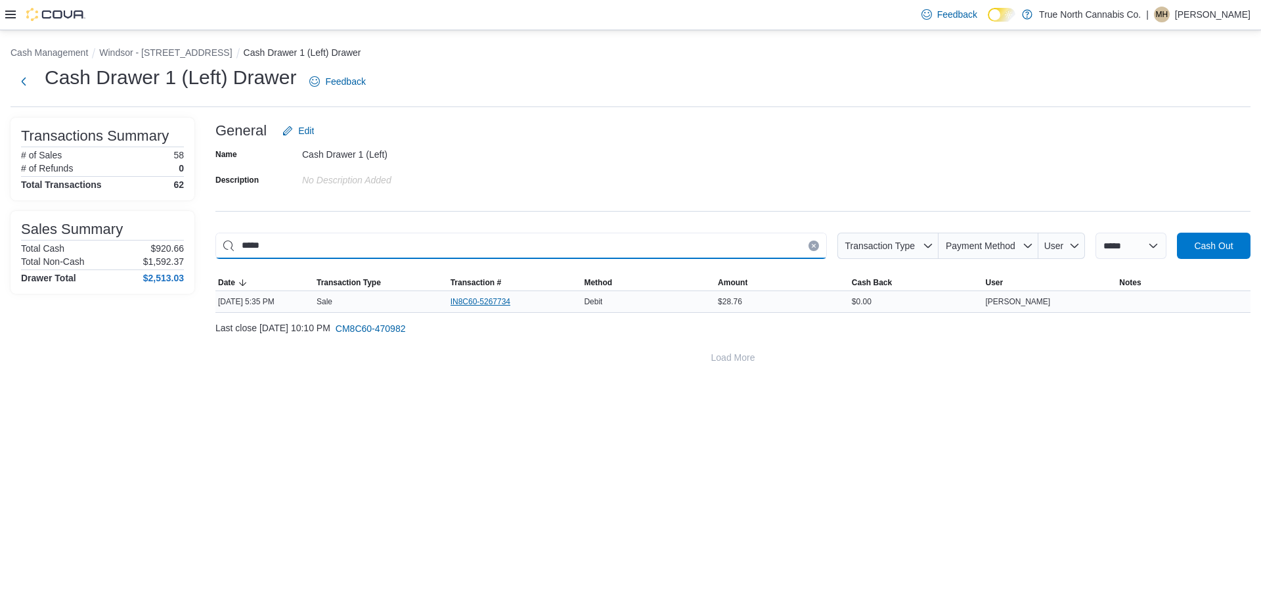
type input "*****"
click at [493, 302] on span "IN8C60-5267734" at bounding box center [481, 301] width 60 height 11
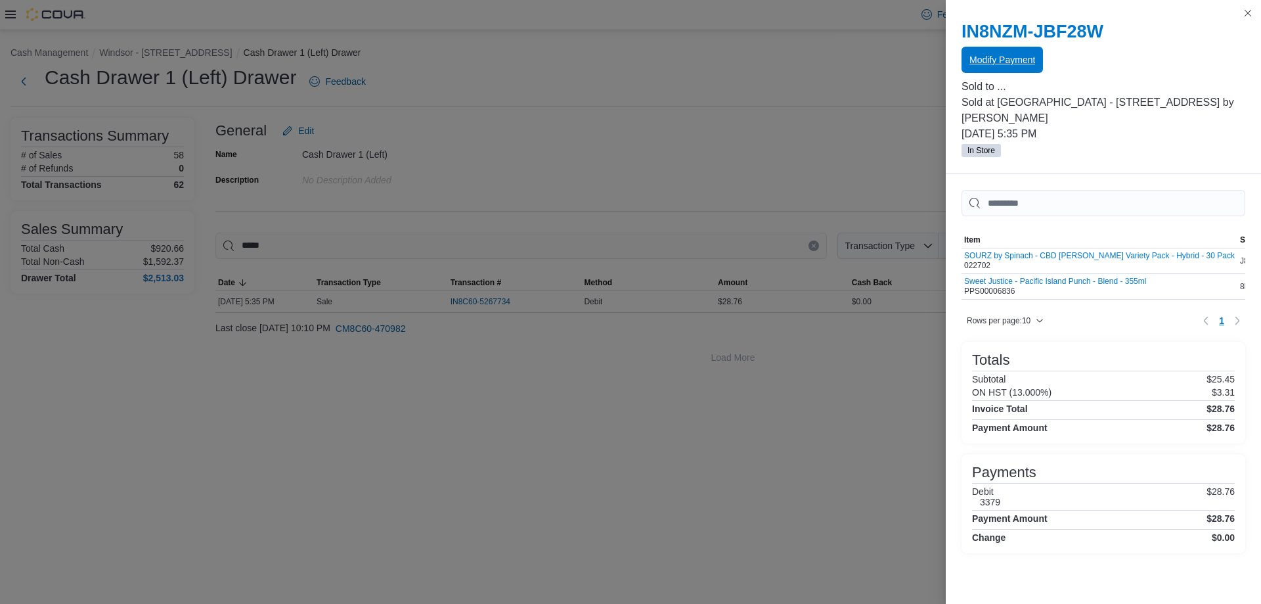
click at [512, 56] on span "Modify Payment" at bounding box center [1003, 59] width 66 height 13
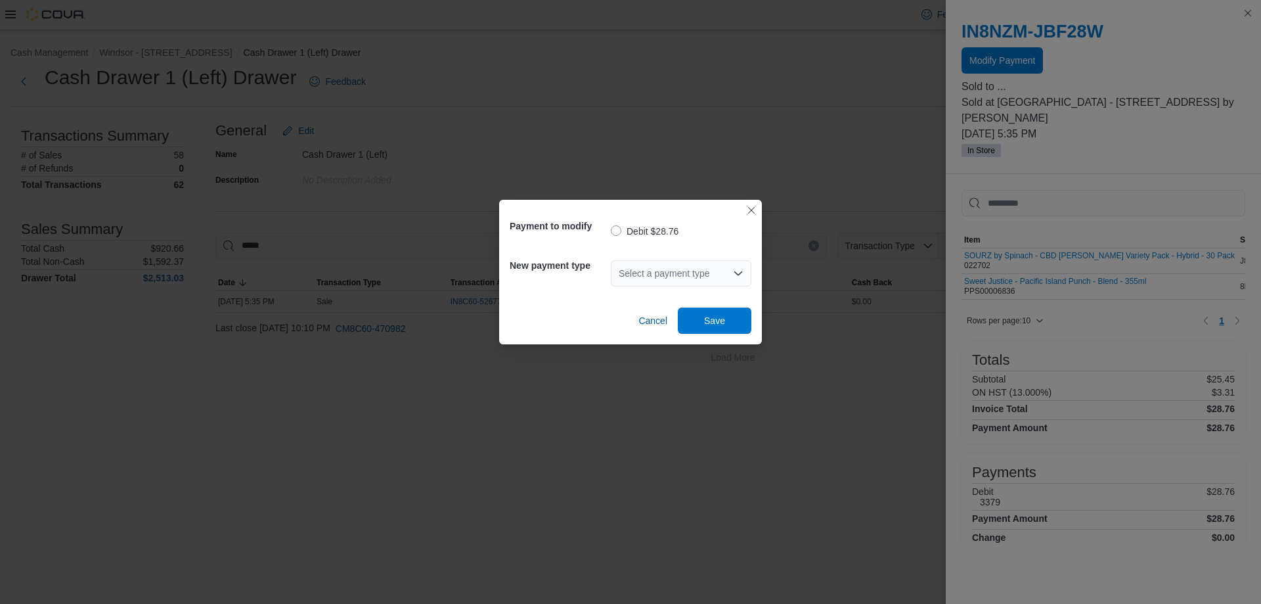
click at [512, 282] on div "Select a payment type" at bounding box center [681, 273] width 141 height 26
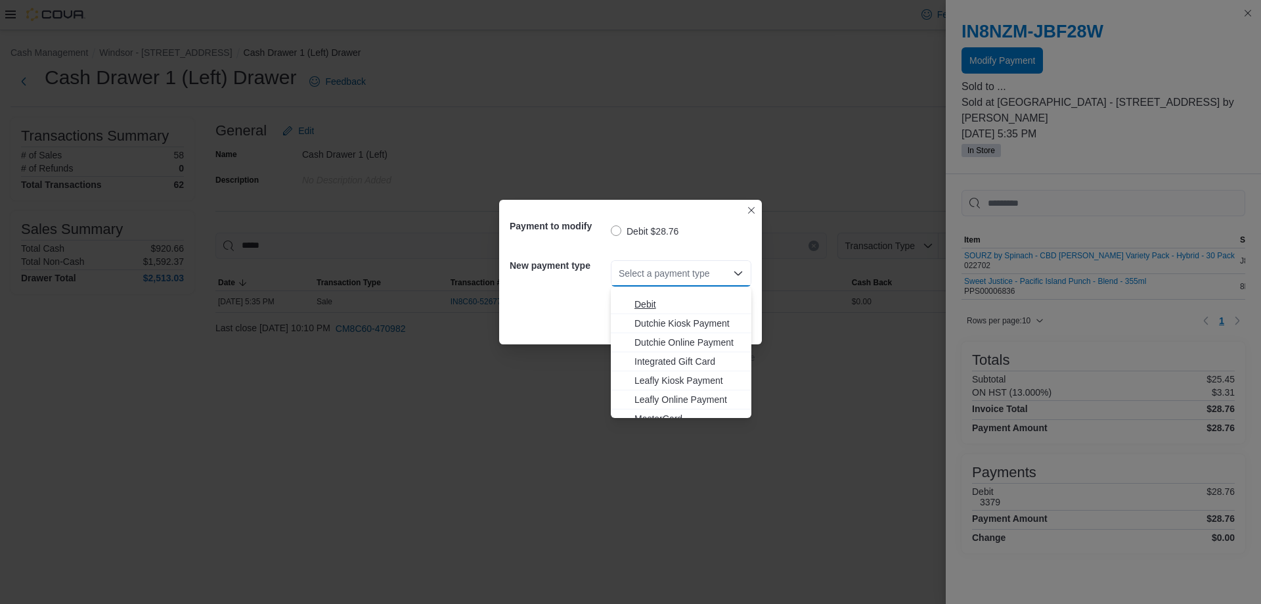
scroll to position [97, 0]
click at [512, 400] on button "Visa" at bounding box center [681, 408] width 141 height 19
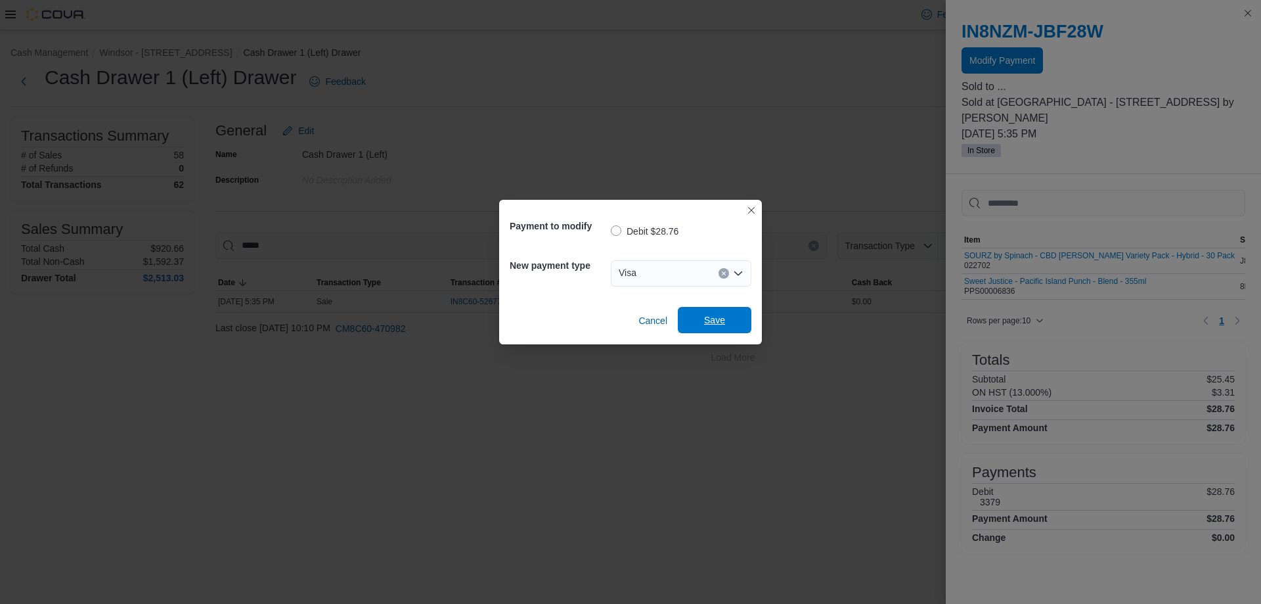
click at [512, 318] on span "Save" at bounding box center [714, 319] width 21 height 13
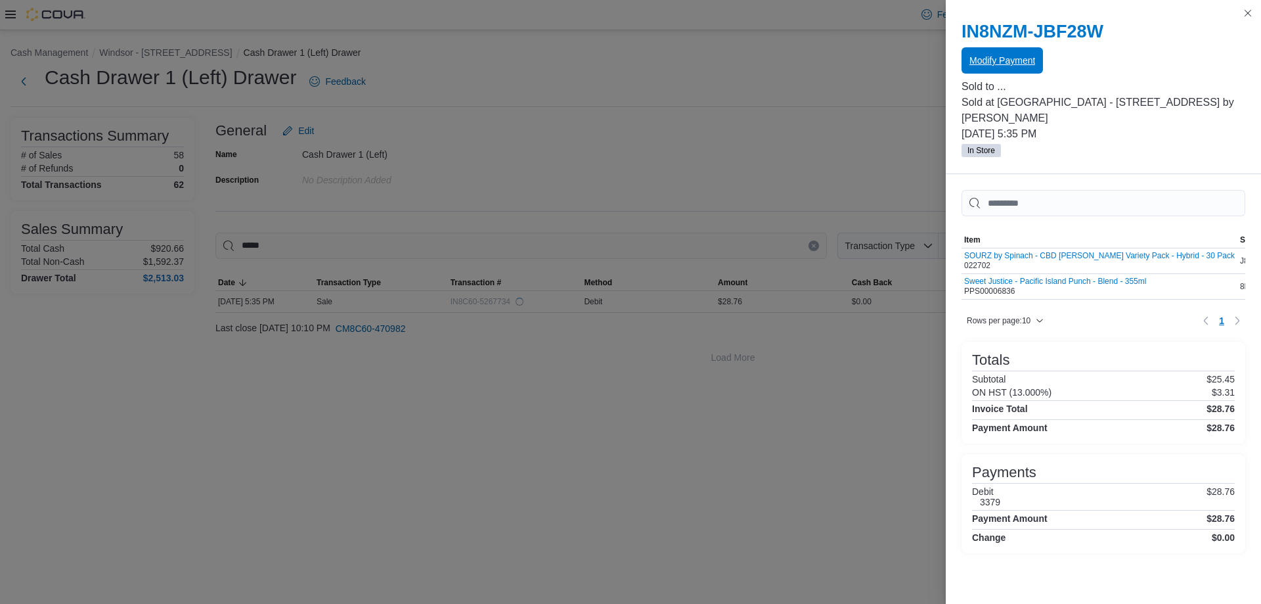
scroll to position [0, 0]
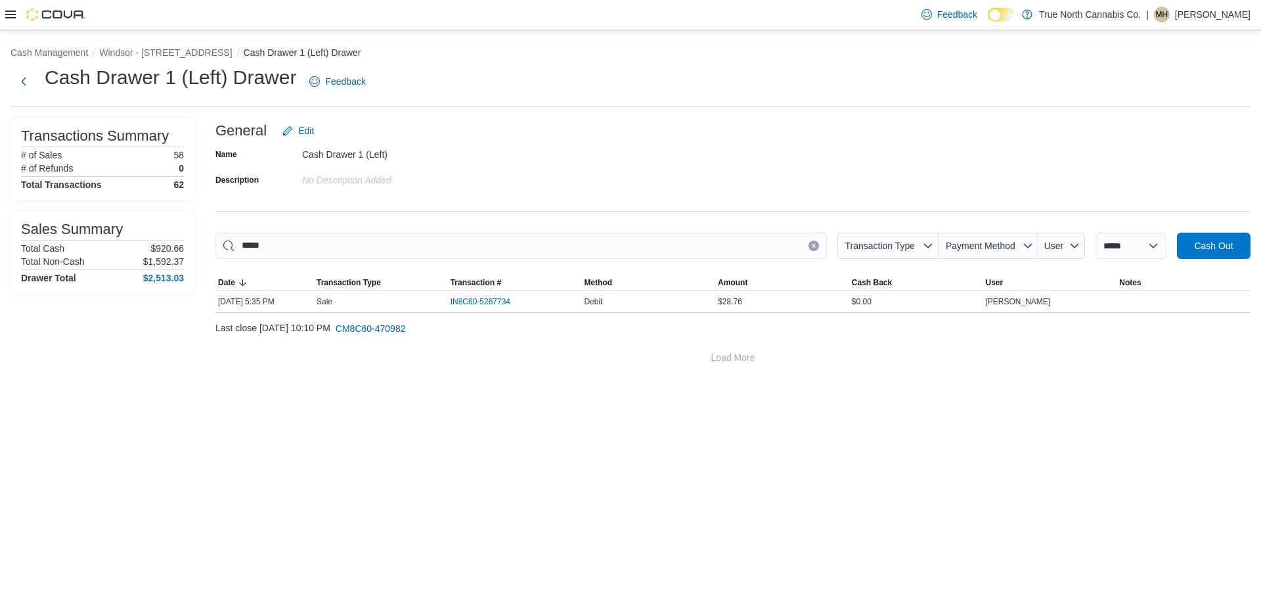
click at [512, 248] on icon "Clear input" at bounding box center [813, 245] width 5 height 5
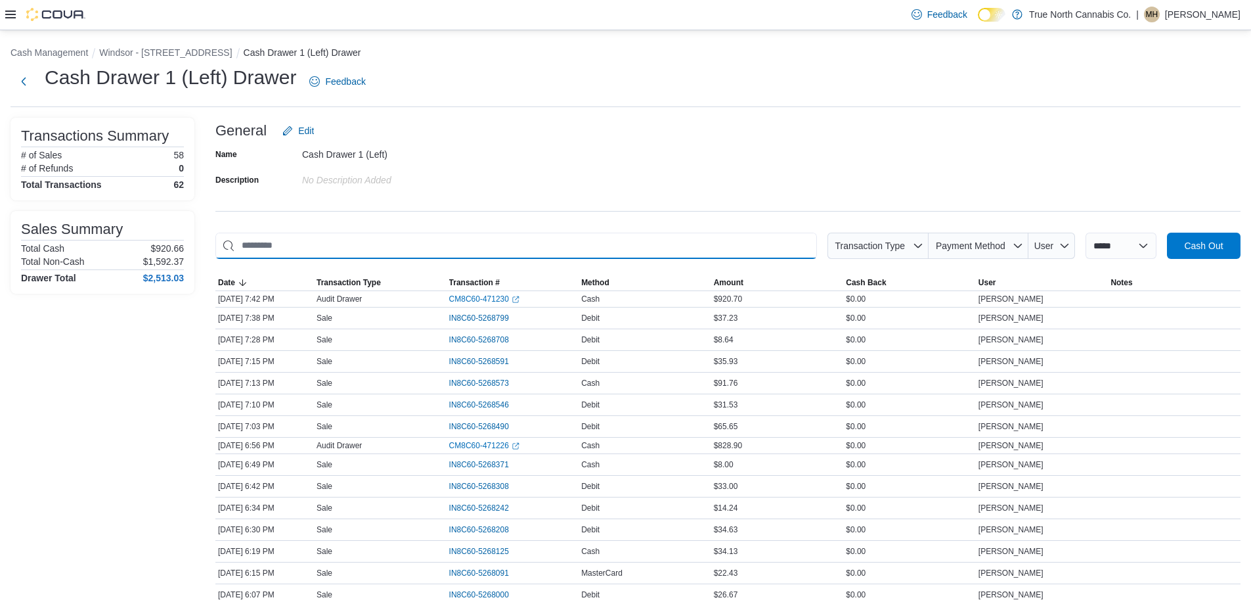
type input "*"
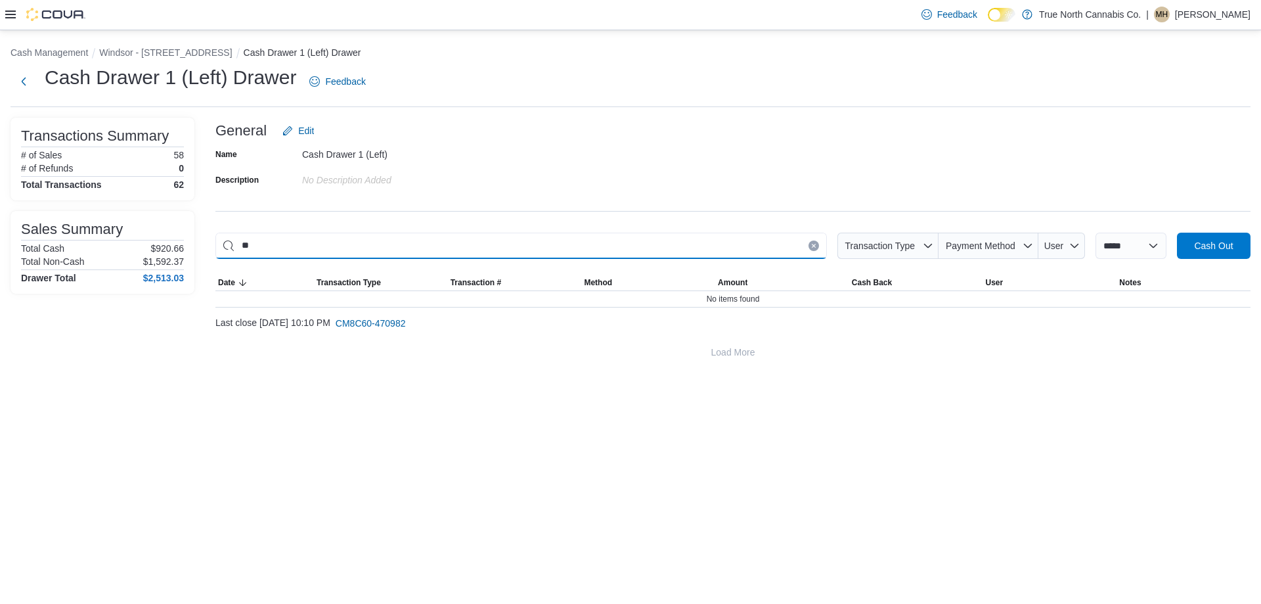
type input "*"
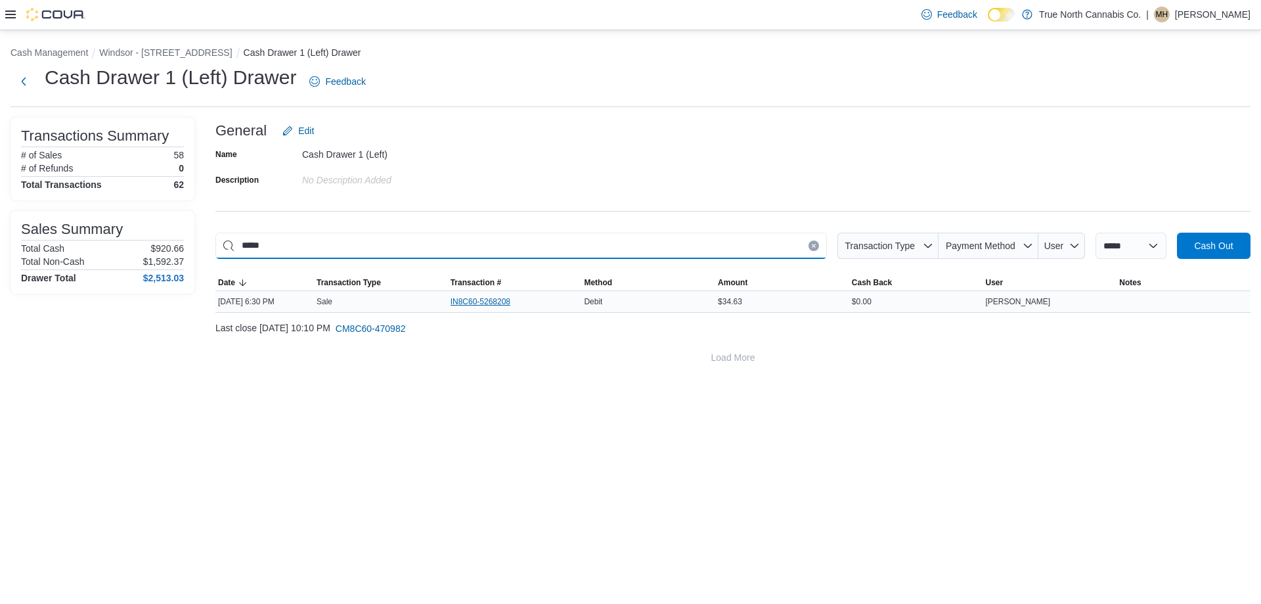
type input "*****"
click at [493, 301] on span "IN8C60-5268208" at bounding box center [481, 301] width 60 height 11
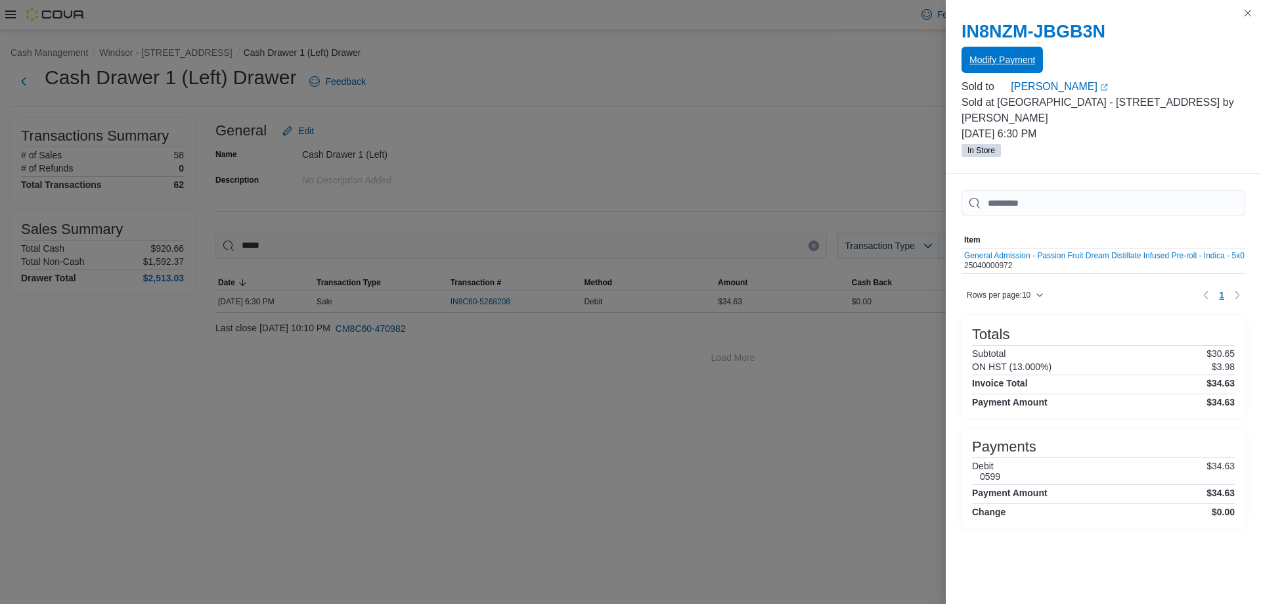
click at [512, 49] on span "Modify Payment" at bounding box center [1003, 60] width 66 height 26
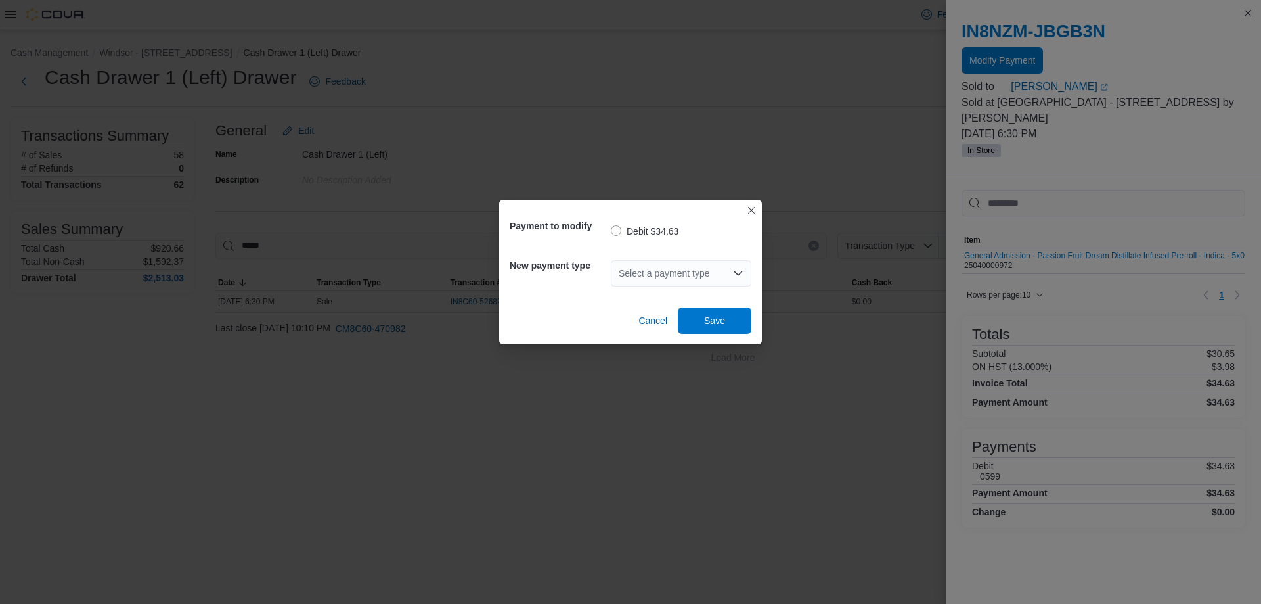
click at [512, 268] on div "Select a payment type" at bounding box center [681, 273] width 141 height 26
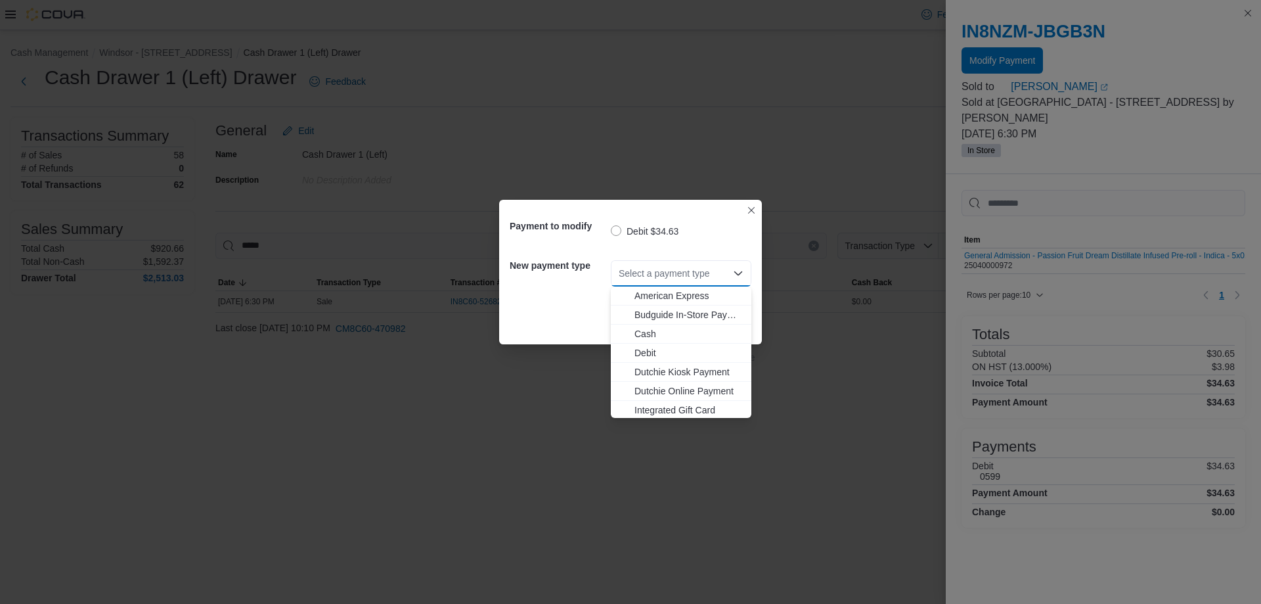
scroll to position [97, 0]
click at [512, 410] on span "Visa" at bounding box center [689, 407] width 109 height 13
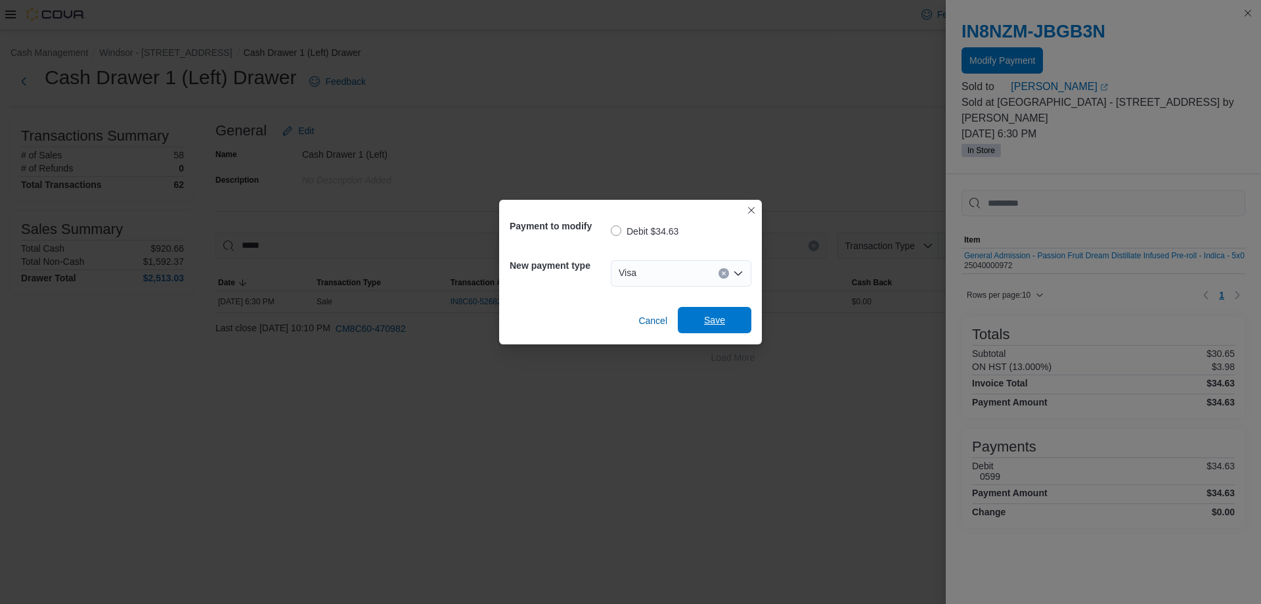
click at [512, 324] on span "Save" at bounding box center [715, 320] width 58 height 26
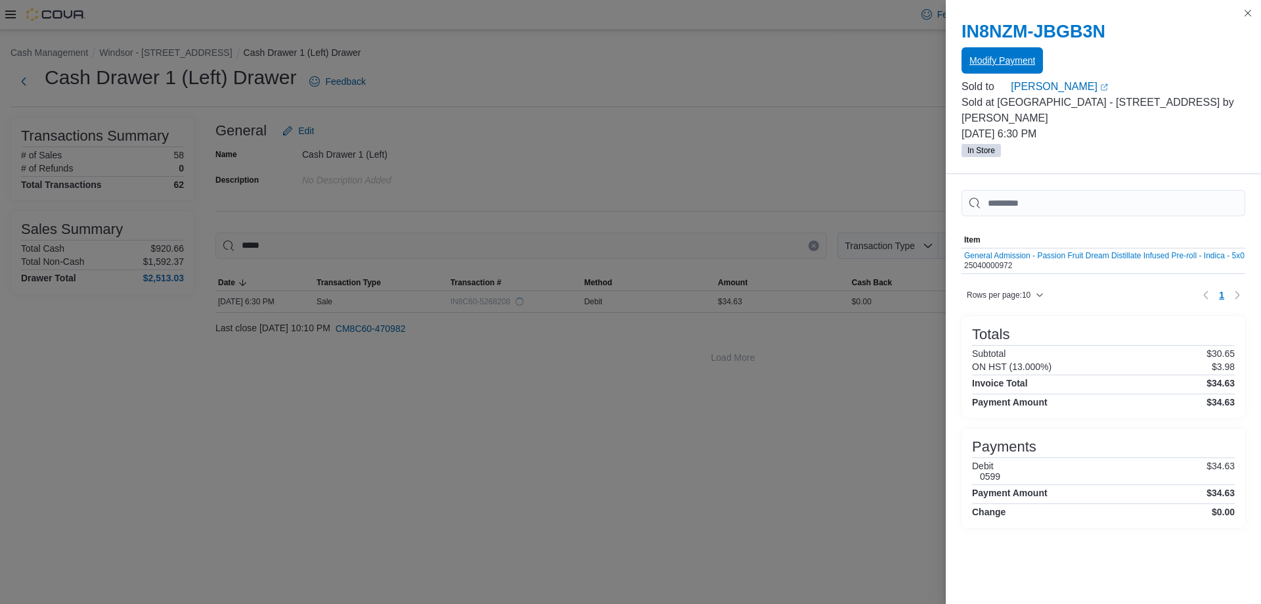
scroll to position [0, 0]
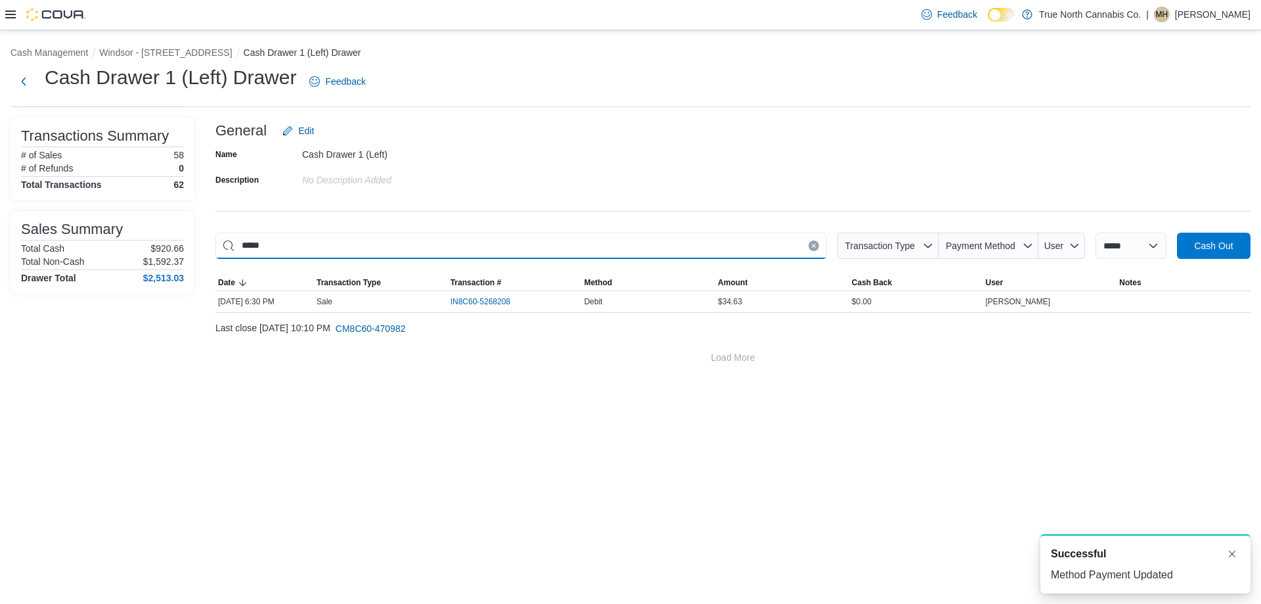
click at [512, 251] on input "*****" at bounding box center [521, 246] width 612 height 26
click at [512, 246] on icon "Clear input" at bounding box center [813, 245] width 5 height 5
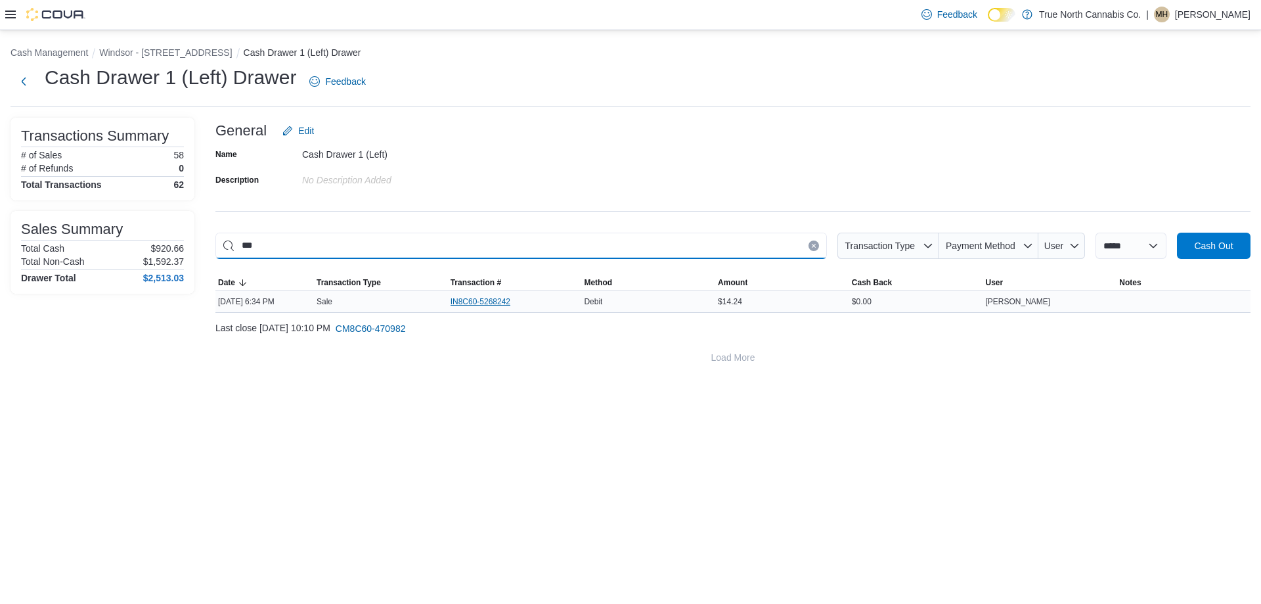
type input "***"
click at [467, 309] on span "IN8C60-5268242" at bounding box center [487, 302] width 73 height 16
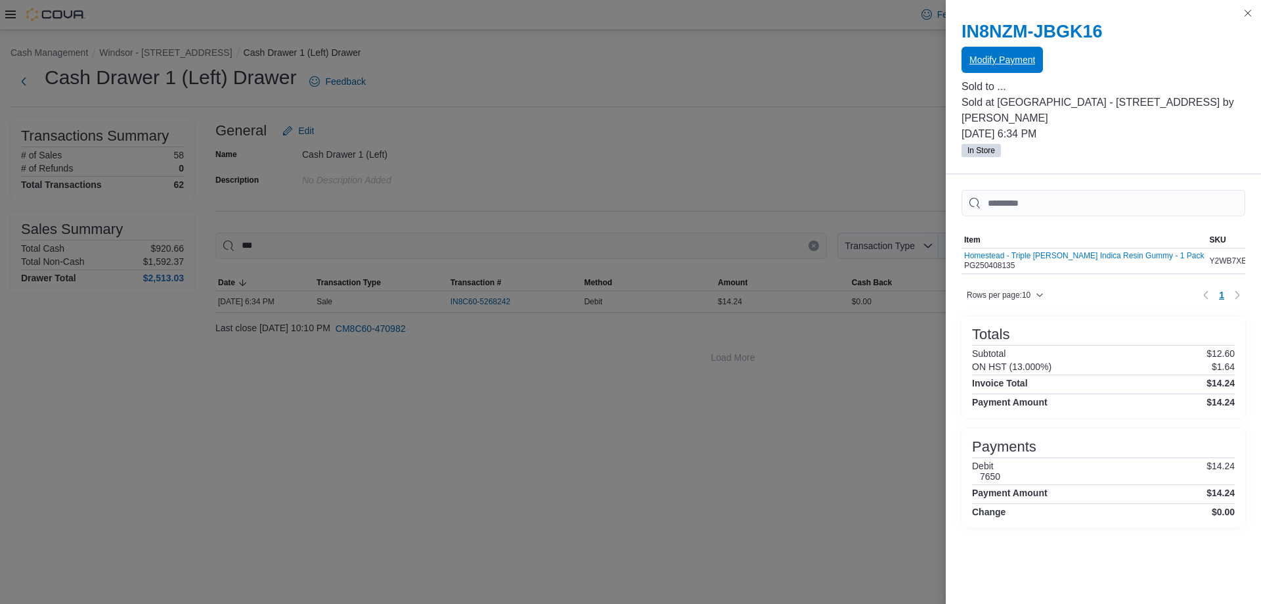
click at [512, 55] on span "Modify Payment" at bounding box center [1003, 59] width 66 height 13
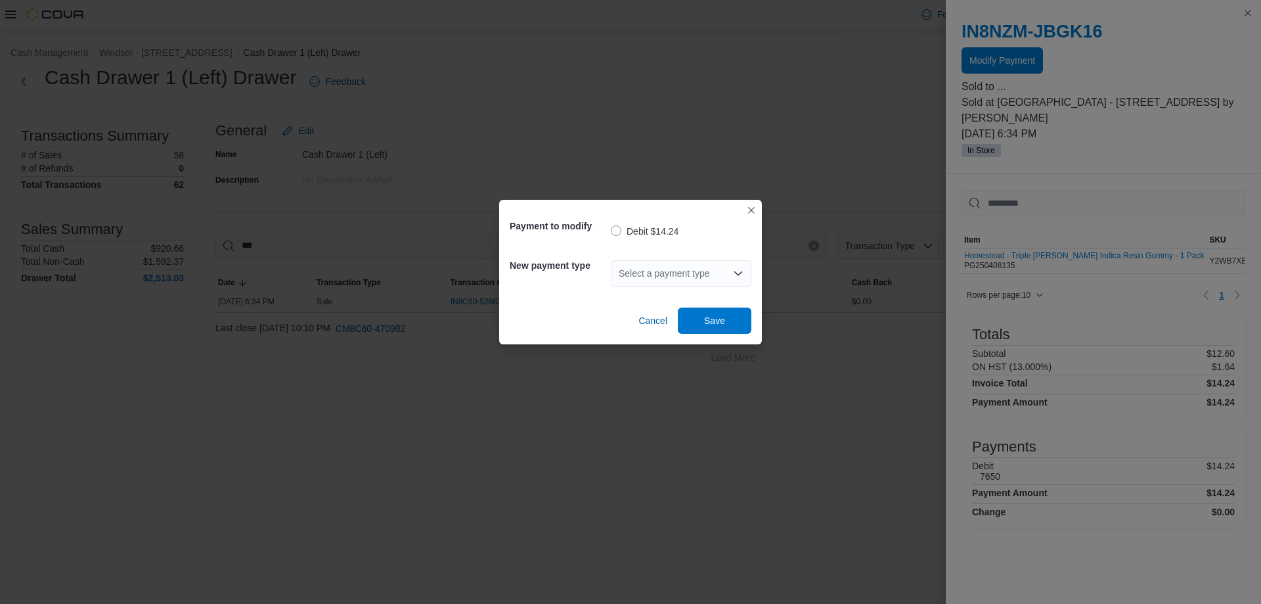
drag, startPoint x: 731, startPoint y: 271, endPoint x: 671, endPoint y: 282, distance: 60.8
click at [512, 271] on div "Select a payment type" at bounding box center [681, 273] width 141 height 26
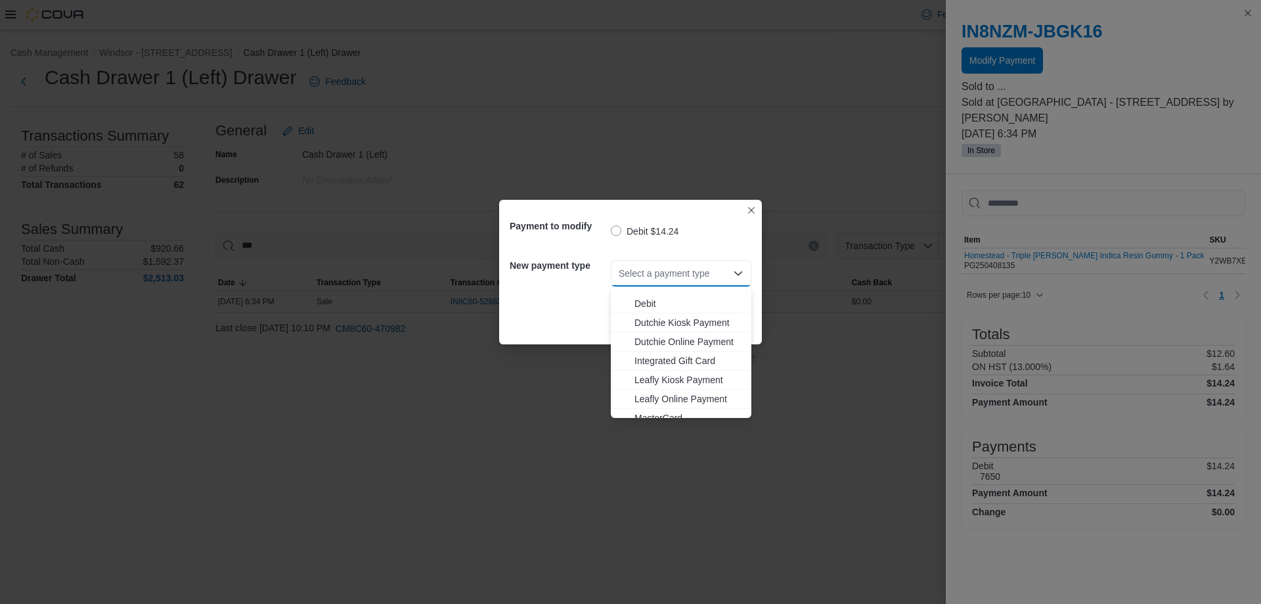
scroll to position [97, 0]
click at [512, 407] on span "Visa" at bounding box center [689, 407] width 109 height 13
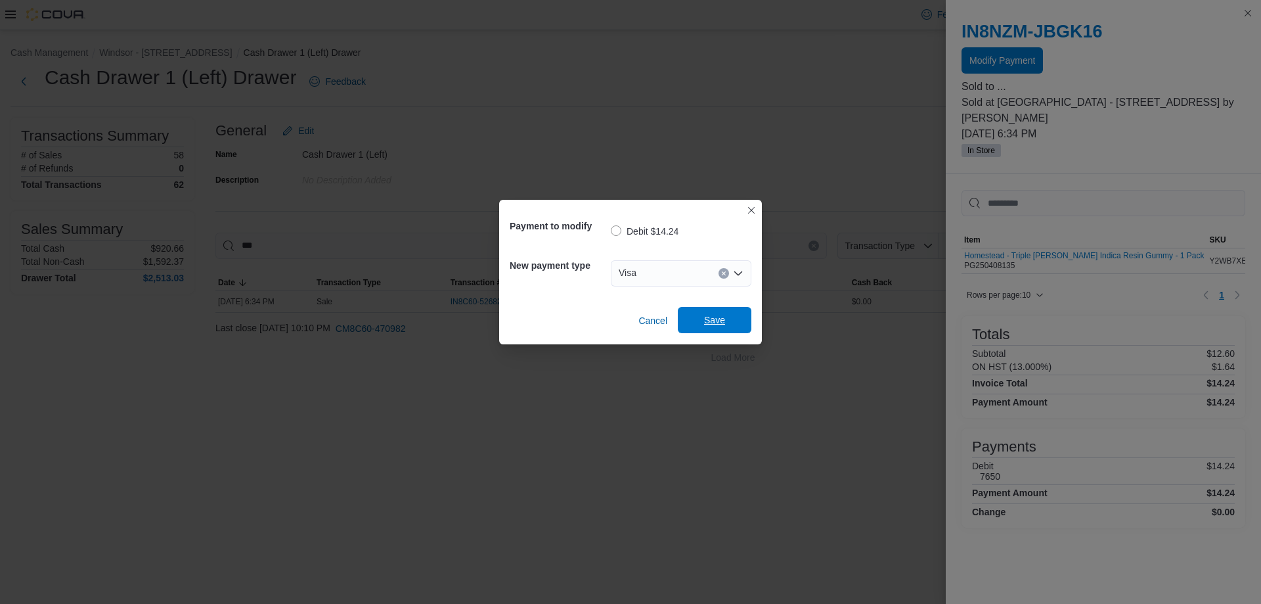
click at [512, 319] on span "Save" at bounding box center [715, 320] width 58 height 26
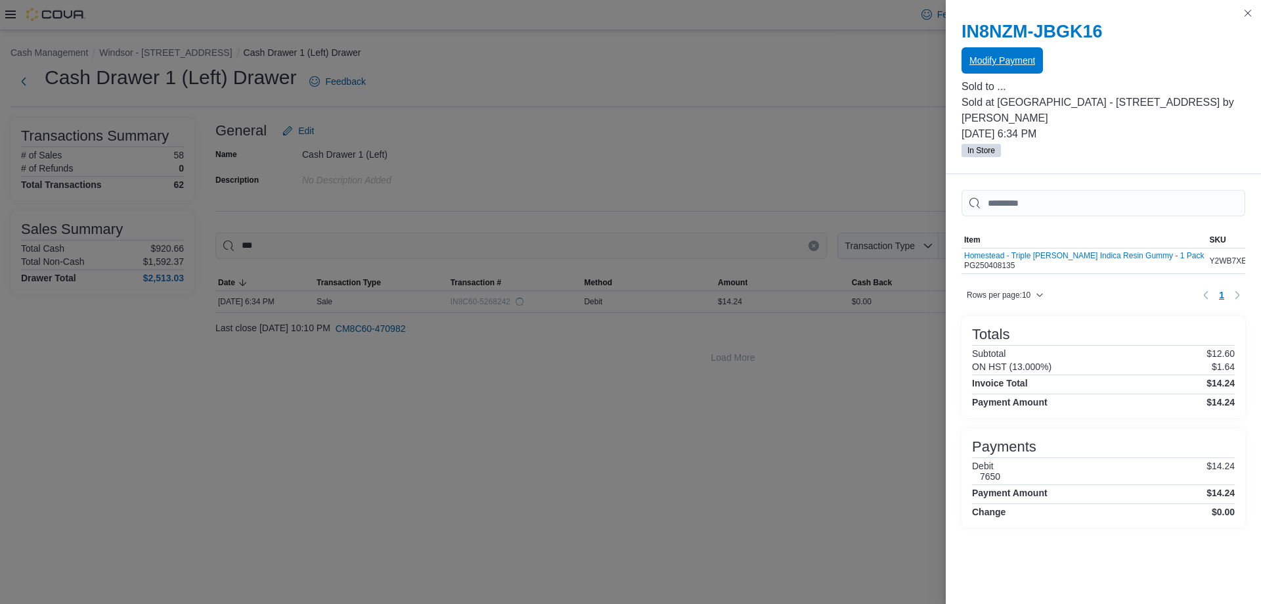
scroll to position [0, 0]
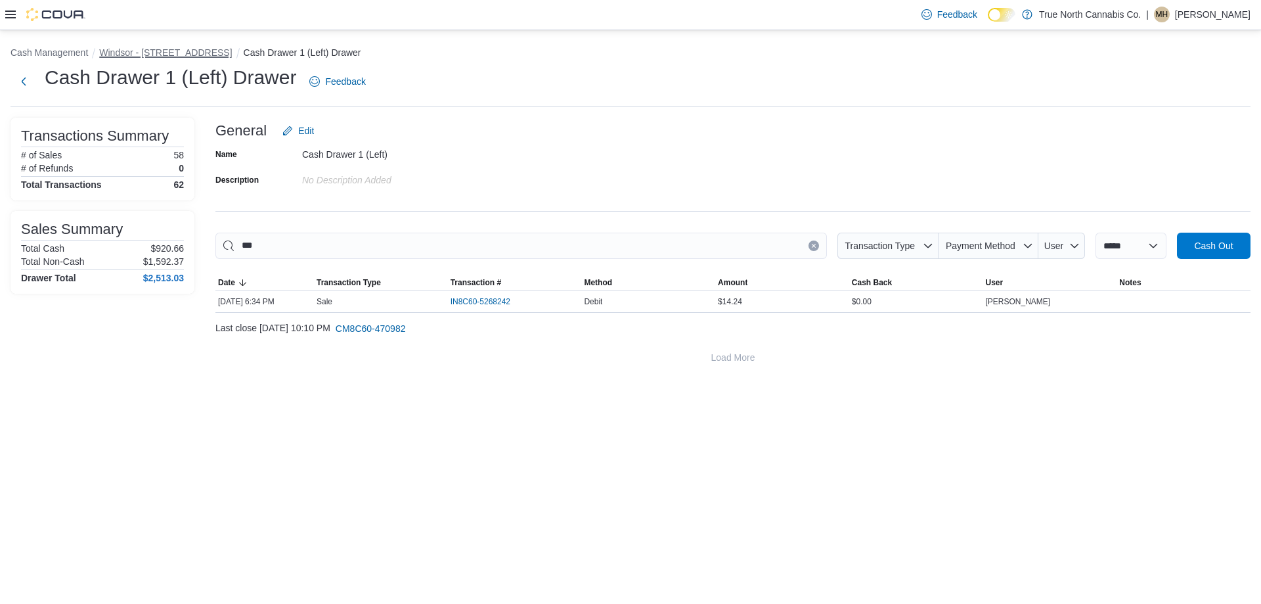
click at [172, 49] on button "Windsor - [STREET_ADDRESS]" at bounding box center [165, 52] width 133 height 11
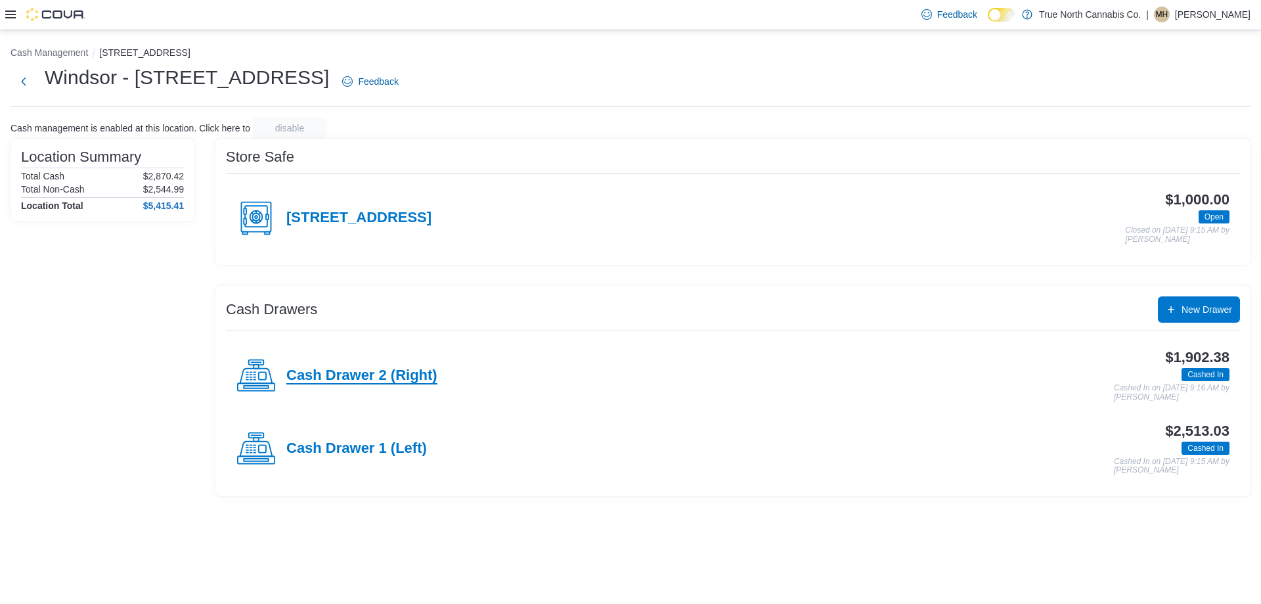
click at [356, 370] on h4 "Cash Drawer 2 (Right)" at bounding box center [361, 375] width 151 height 17
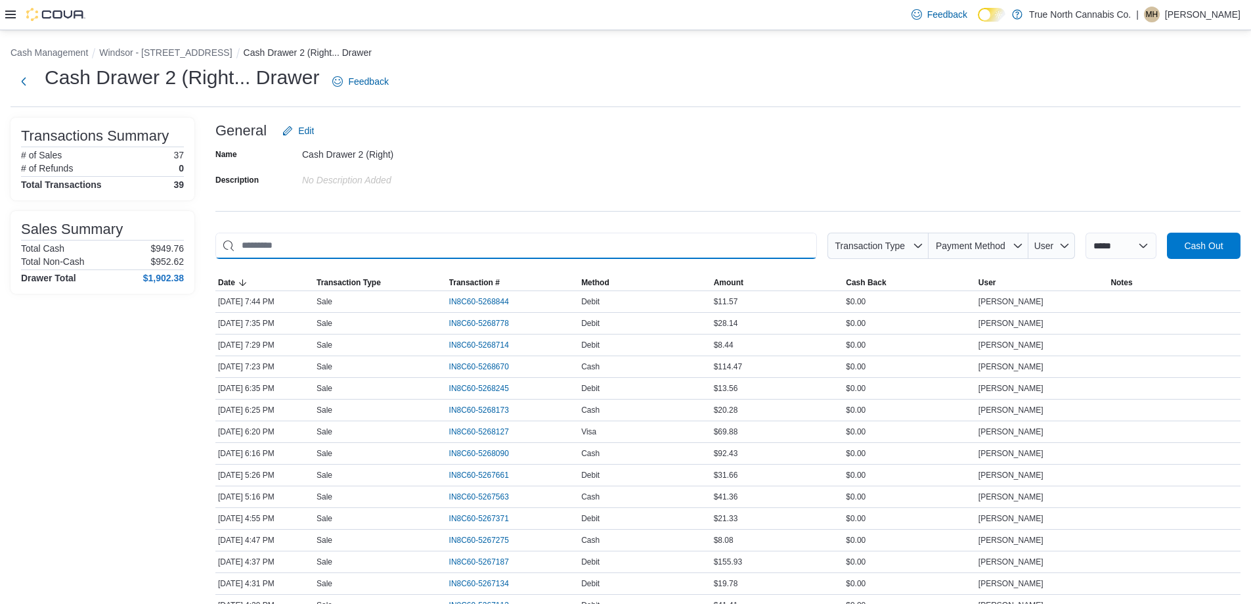
click at [512, 241] on input "This is a search bar. As you type, the results lower in the page will automatic…" at bounding box center [516, 246] width 602 height 26
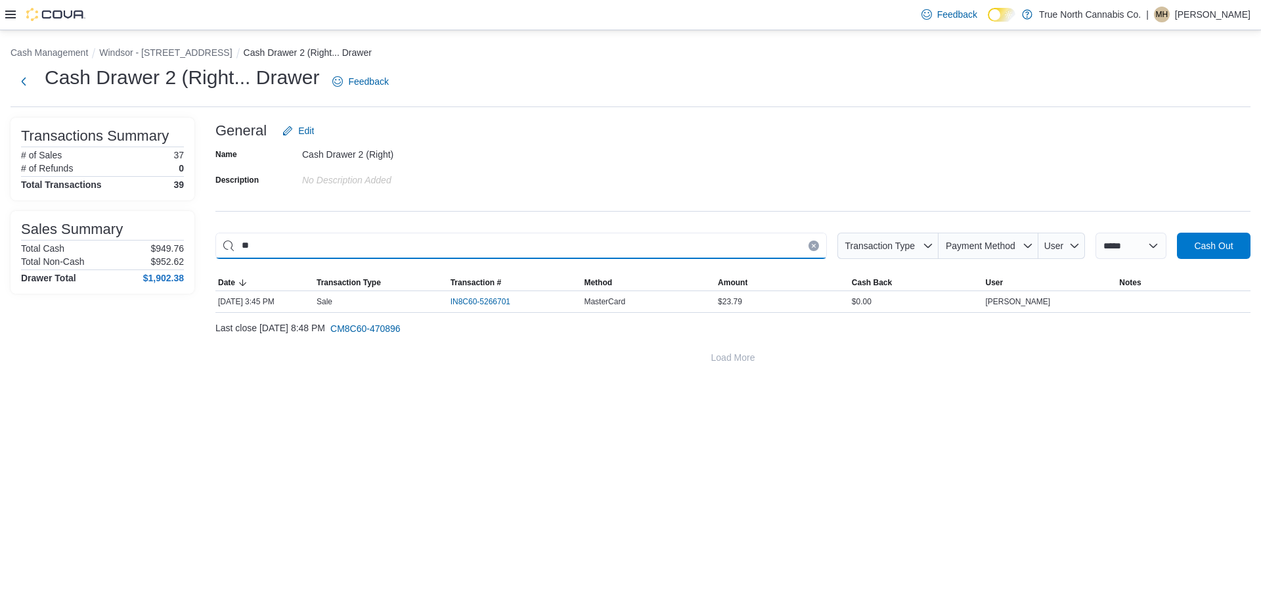
type input "*"
type input "****"
click at [483, 298] on span "IN8C60-5265967" at bounding box center [481, 301] width 60 height 11
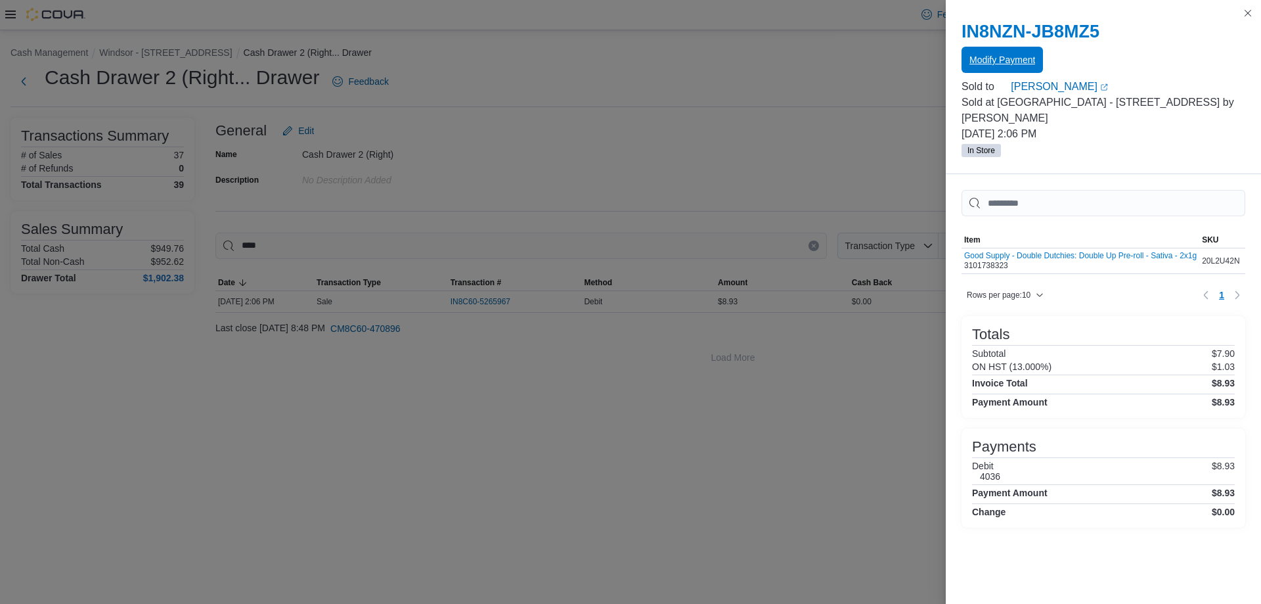
click at [512, 51] on span "Modify Payment" at bounding box center [1003, 60] width 66 height 26
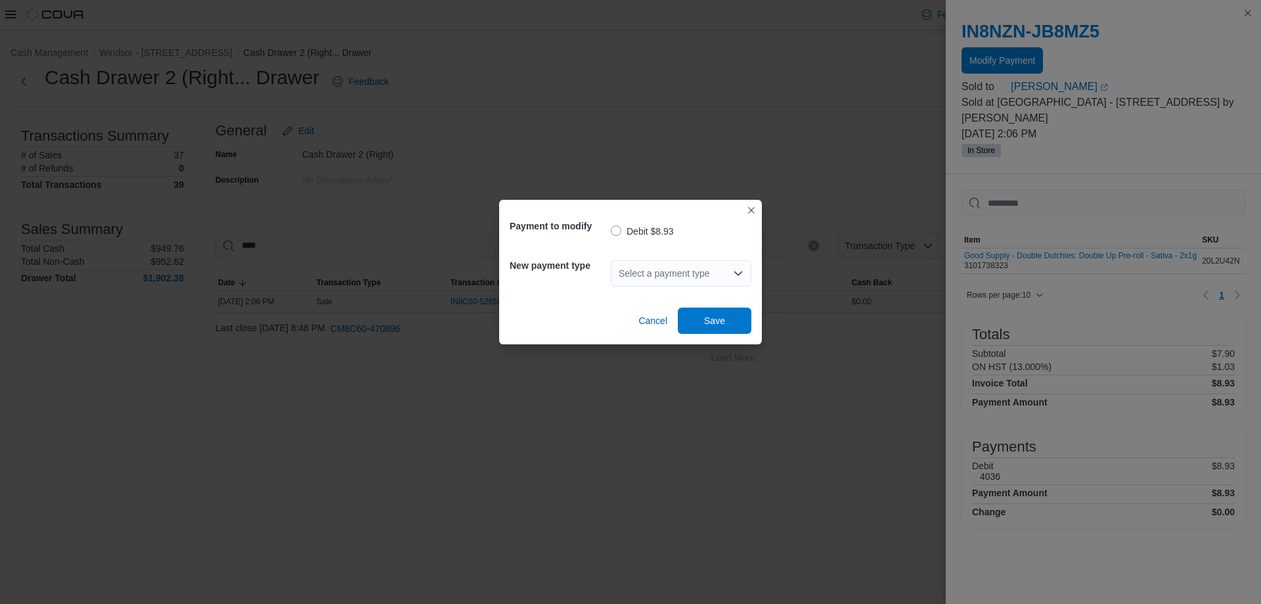
click at [512, 271] on div "Select a payment type" at bounding box center [681, 273] width 141 height 26
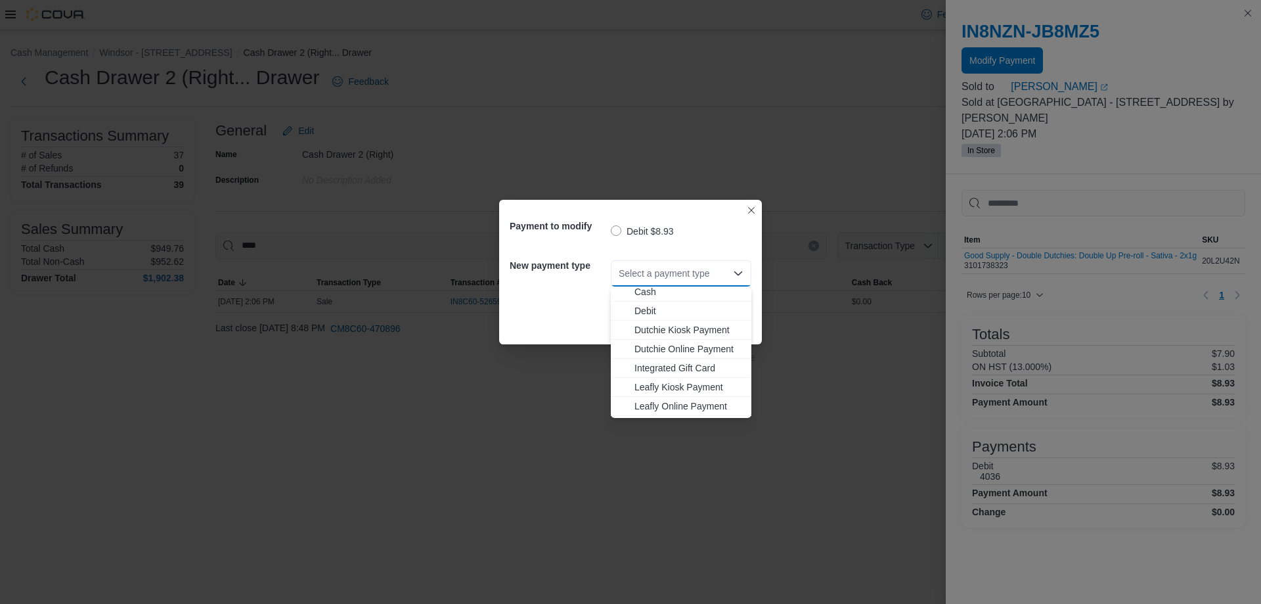
scroll to position [97, 0]
click at [512, 376] on button "MasterCard" at bounding box center [681, 370] width 141 height 19
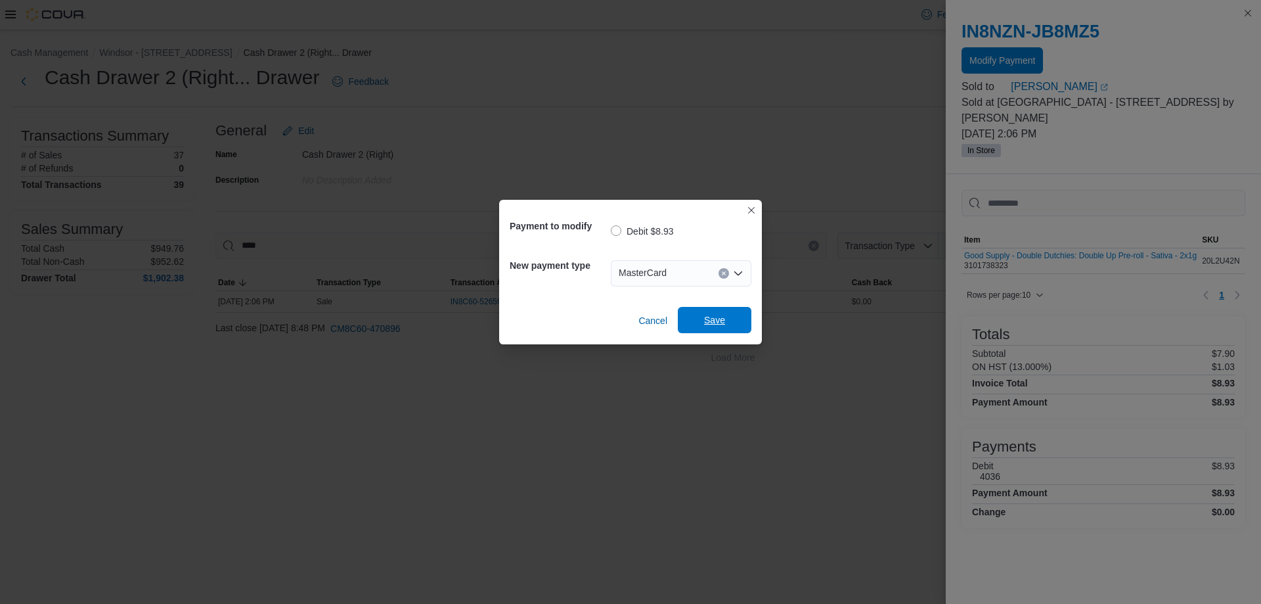
click at [512, 317] on span "Save" at bounding box center [714, 319] width 21 height 13
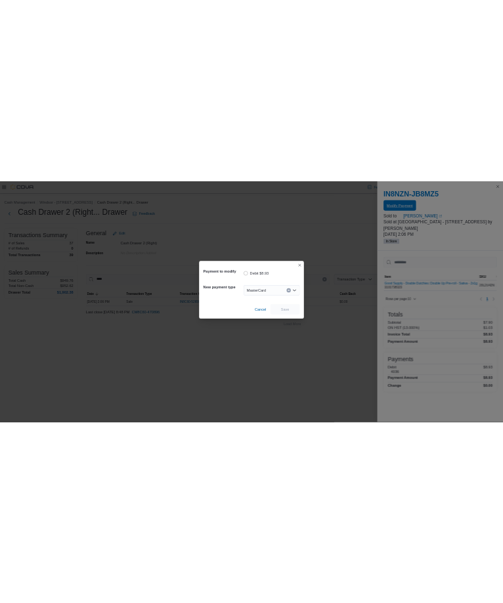
scroll to position [0, 0]
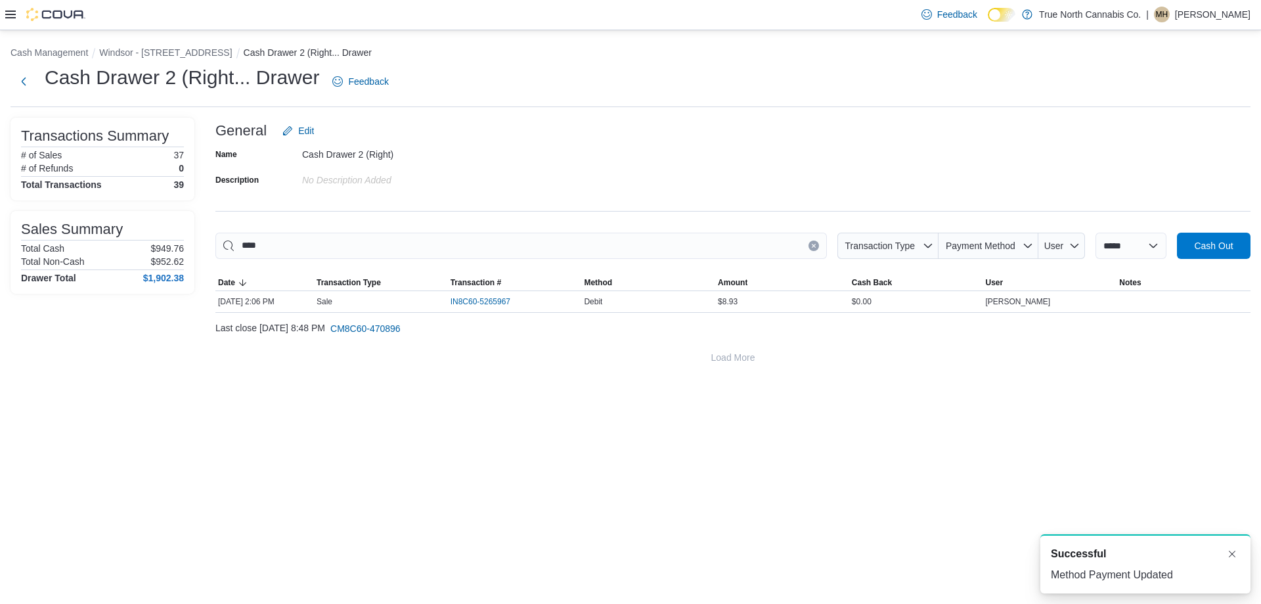
click at [512, 245] on icon "Clear input" at bounding box center [813, 245] width 3 height 3
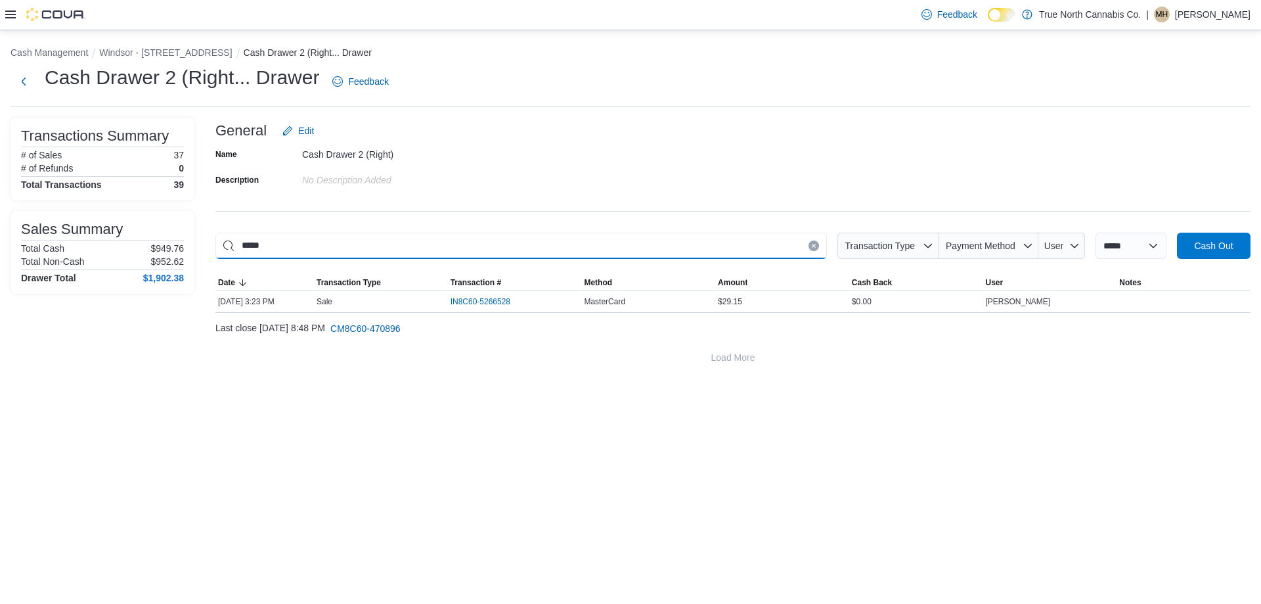
type input "*****"
click at [512, 244] on icon "Clear input" at bounding box center [813, 245] width 3 height 3
type input "*"
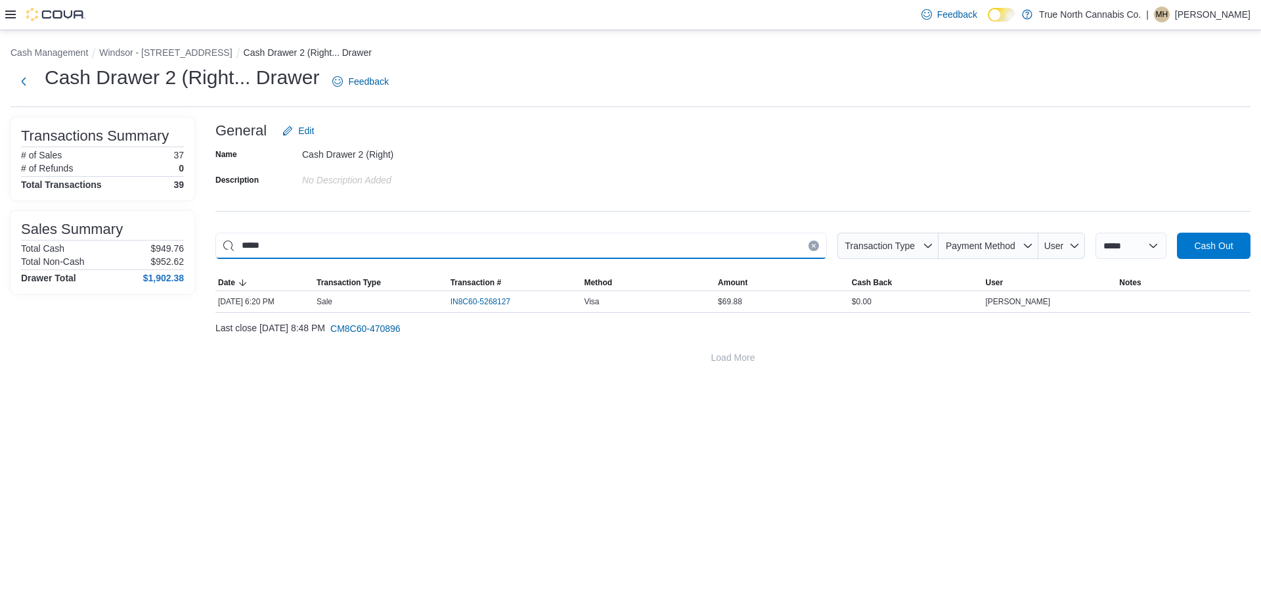
type input "*****"
click at [512, 244] on icon "Clear input" at bounding box center [813, 245] width 3 height 3
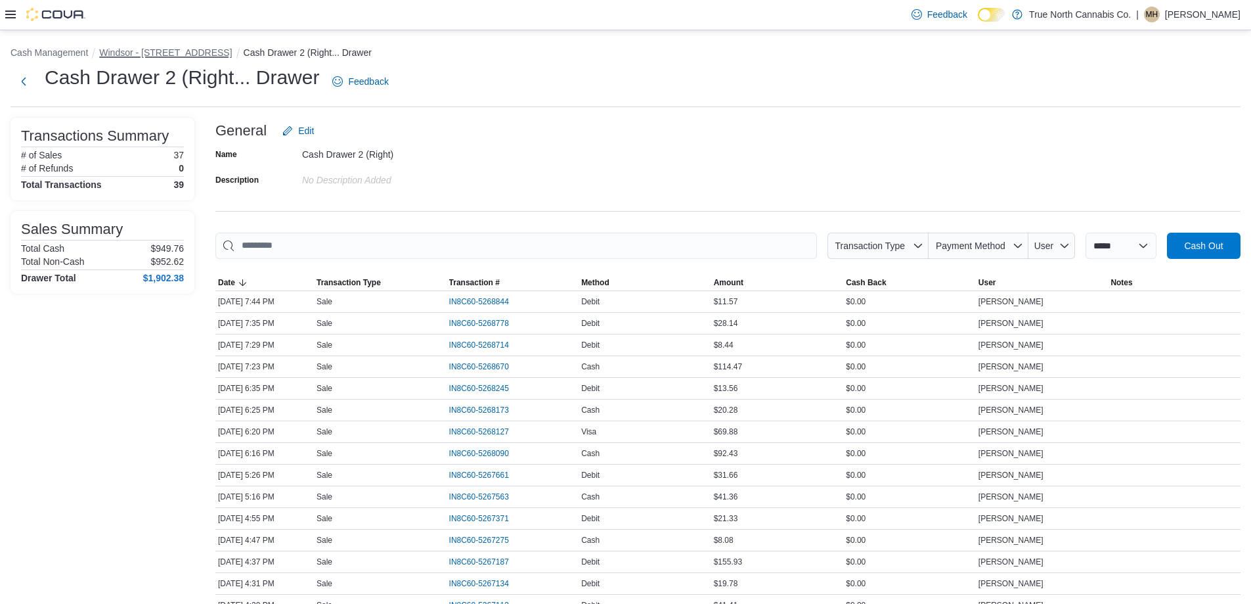
click at [173, 51] on button "Windsor - [STREET_ADDRESS]" at bounding box center [165, 52] width 133 height 11
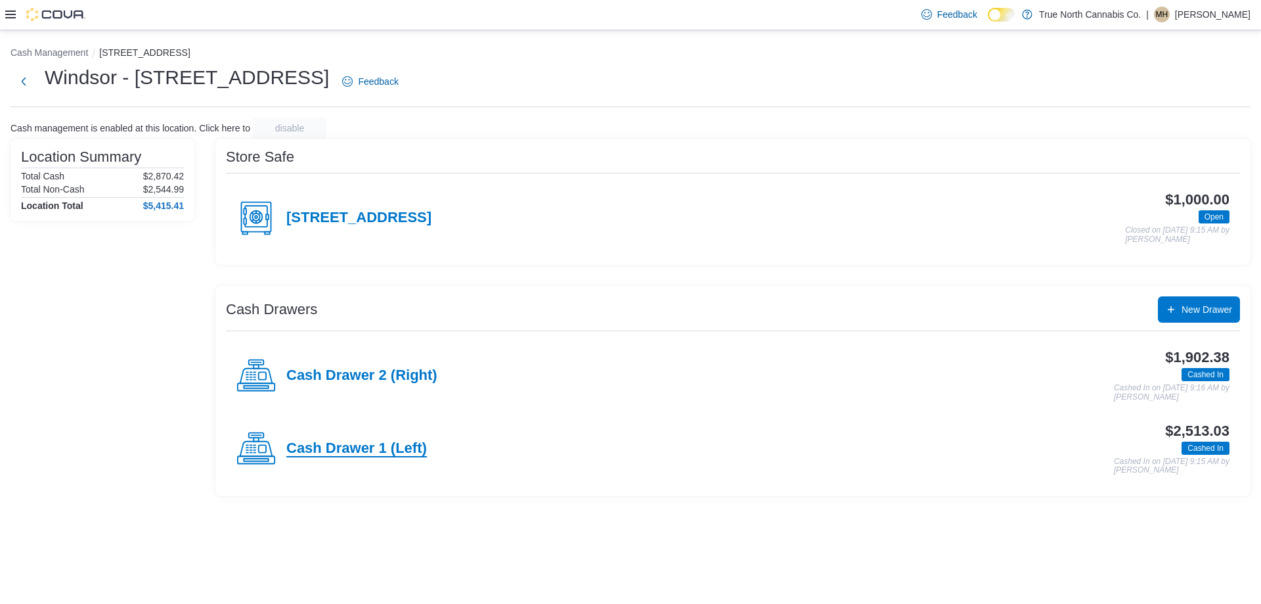
click at [342, 445] on h4 "Cash Drawer 1 (Left)" at bounding box center [356, 448] width 141 height 17
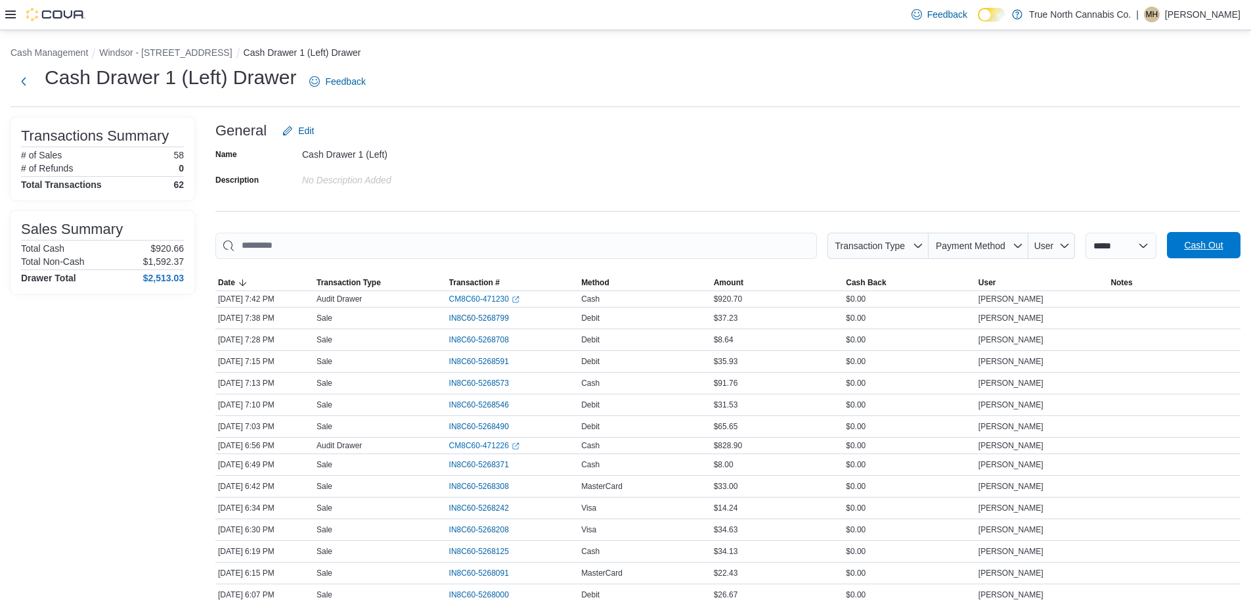
click at [512, 235] on button "Cash Out" at bounding box center [1204, 245] width 74 height 26
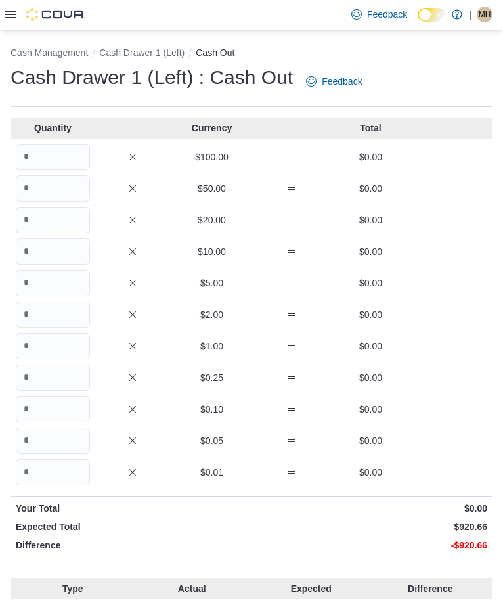
type input "*****"
type input "******"
type input "*******"
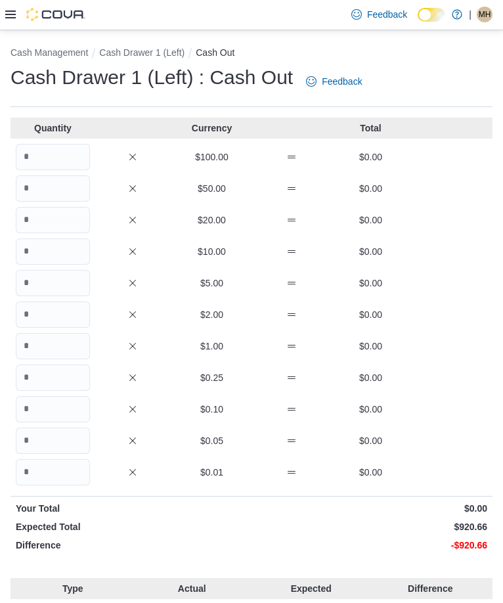
type input "*****"
click at [39, 158] on input "Quantity" at bounding box center [53, 157] width 74 height 26
click at [28, 150] on input "Quantity" at bounding box center [53, 157] width 74 height 26
type input "*"
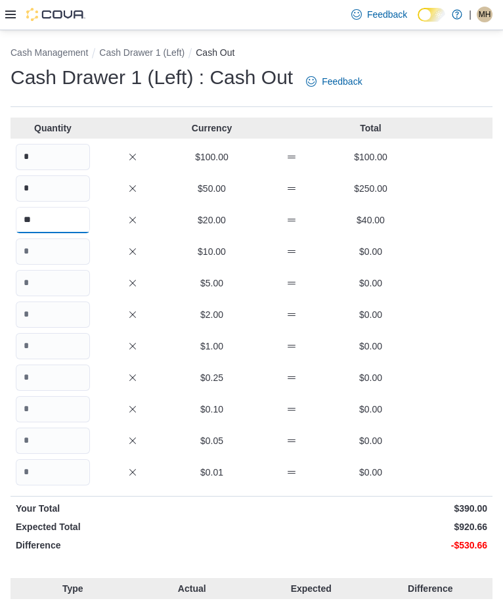
type input "**"
type input "*"
type input "**"
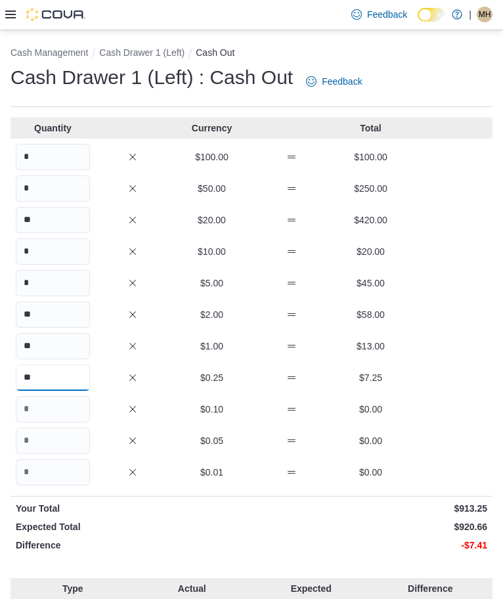
type input "**"
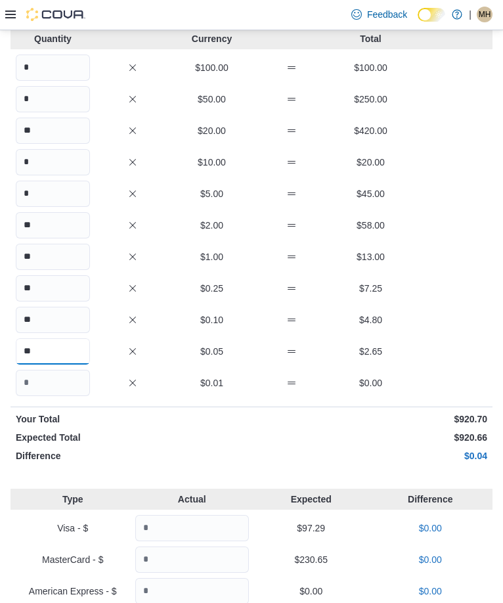
scroll to position [131, 0]
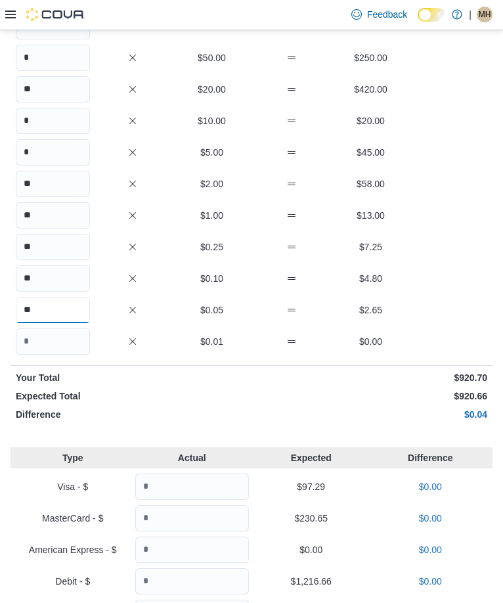
type input "**"
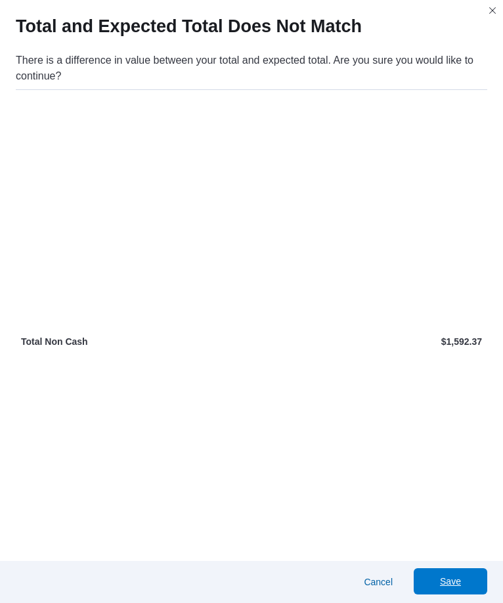
click at [440, 575] on span "Save" at bounding box center [450, 581] width 21 height 13
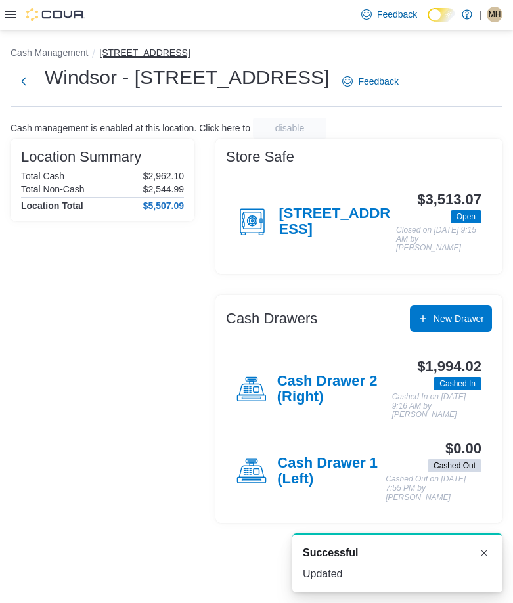
click at [124, 52] on button "[STREET_ADDRESS]" at bounding box center [144, 52] width 91 height 11
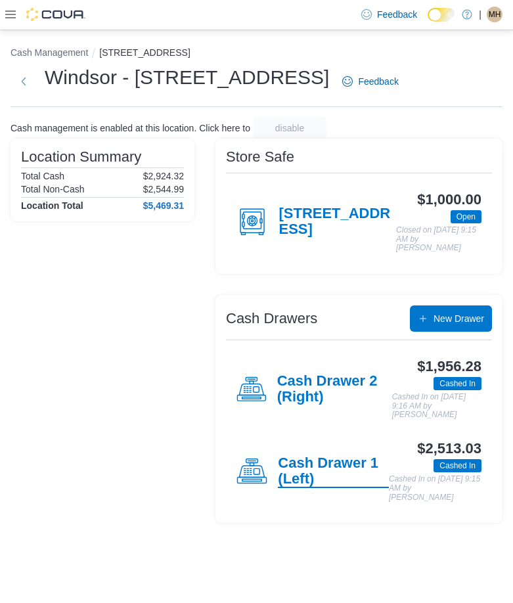
click at [305, 470] on h4 "Cash Drawer 1 (Left)" at bounding box center [333, 471] width 111 height 33
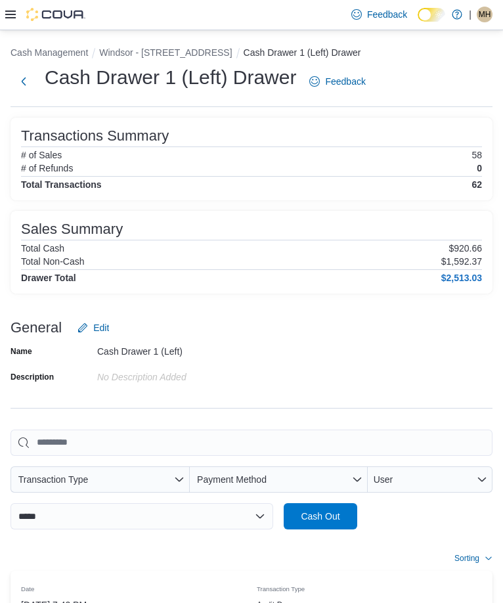
drag, startPoint x: 342, startPoint y: 382, endPoint x: 349, endPoint y: 386, distance: 7.3
